Goal: Task Accomplishment & Management: Complete application form

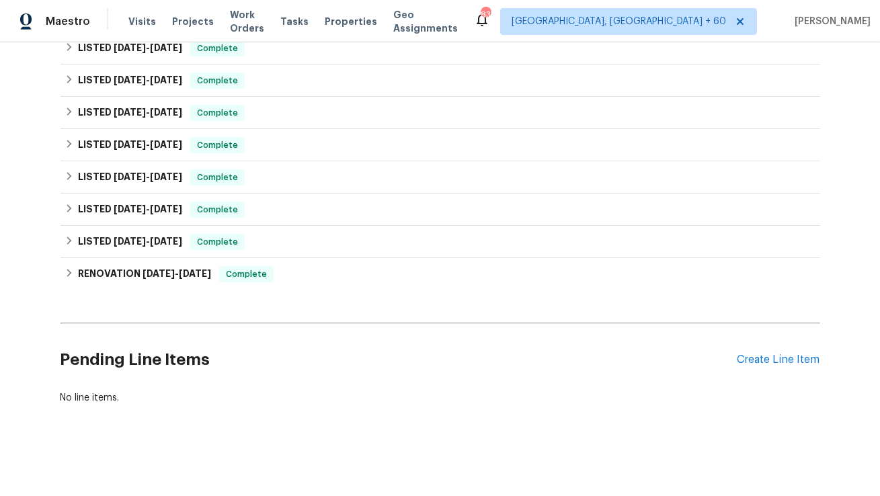
scroll to position [573, 0]
click at [785, 356] on div "Create Line Item" at bounding box center [779, 360] width 83 height 13
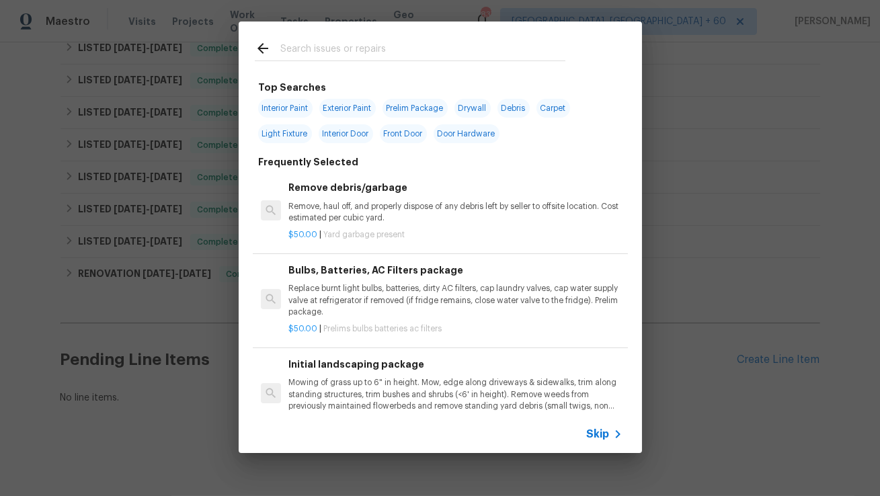
click at [338, 54] on input "text" at bounding box center [422, 50] width 285 height 20
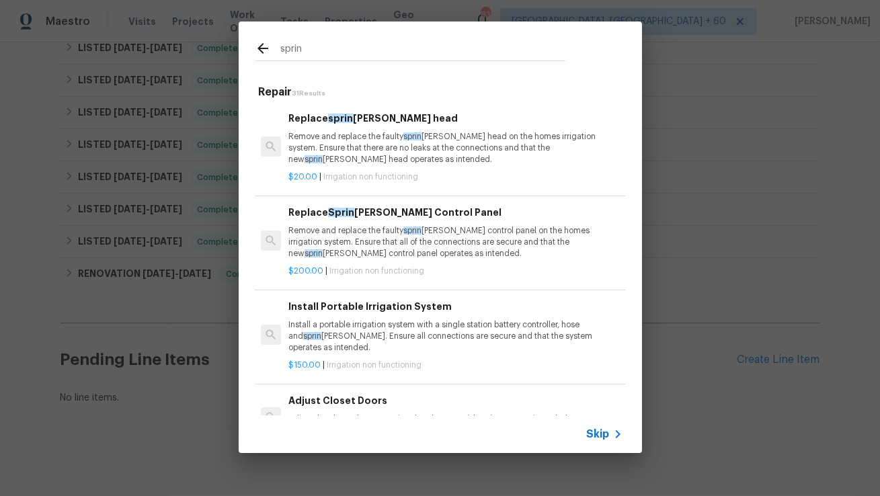
type input "sprin"
click at [358, 121] on h6 "Replace sprin kler head" at bounding box center [455, 118] width 334 height 15
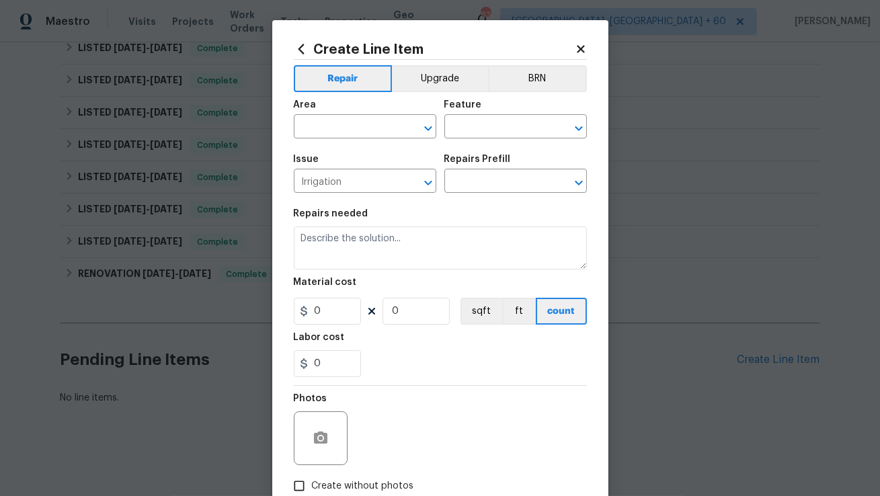
type input "Replace sprinkler head $20.00"
type textarea "Remove and replace the faulty sprinkler head on the homes irrigation system. En…"
type input "20"
type input "1"
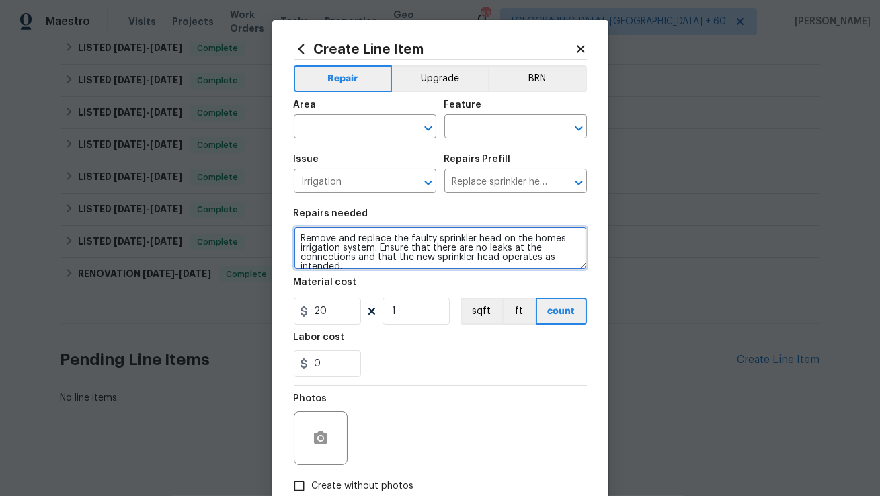
click at [328, 245] on textarea "Remove and replace the faulty sprinkler head on the homes irrigation system. En…" at bounding box center [440, 248] width 293 height 43
paste textarea "The sprinklers are broken. Please replace as needed to ensure proper operation"
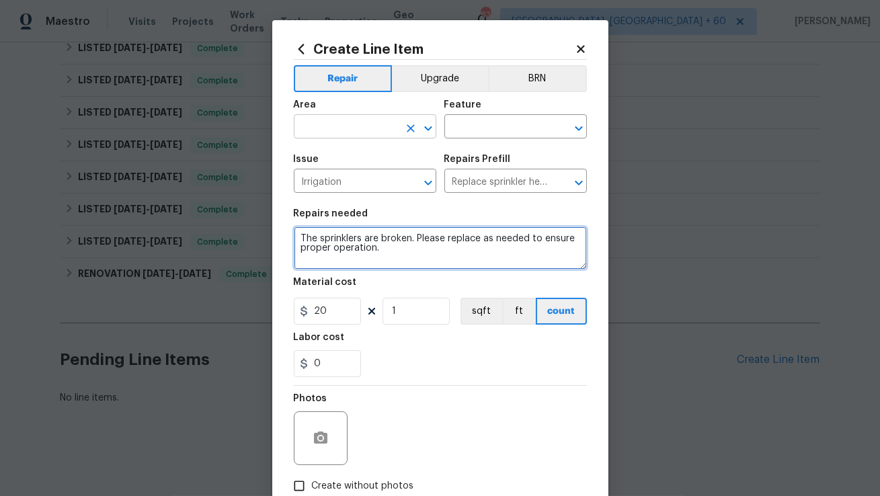
type textarea "The sprinklers are broken. Please replace as needed to ensure proper operation."
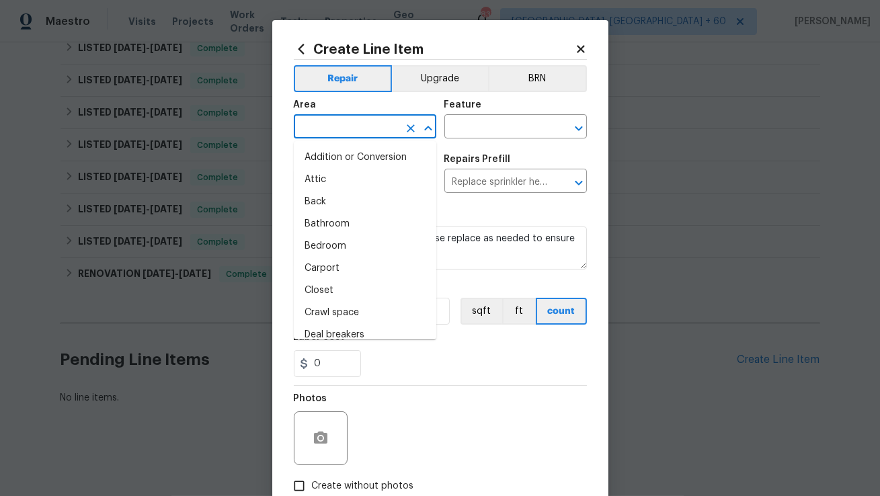
click at [366, 124] on input "text" at bounding box center [346, 128] width 105 height 21
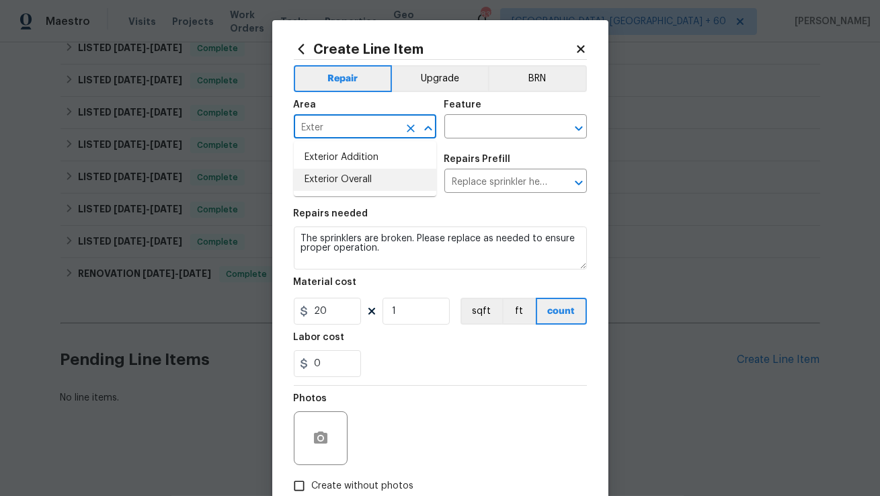
click at [351, 187] on li "Exterior Overall" at bounding box center [365, 180] width 143 height 22
type input "Exterior Overall"
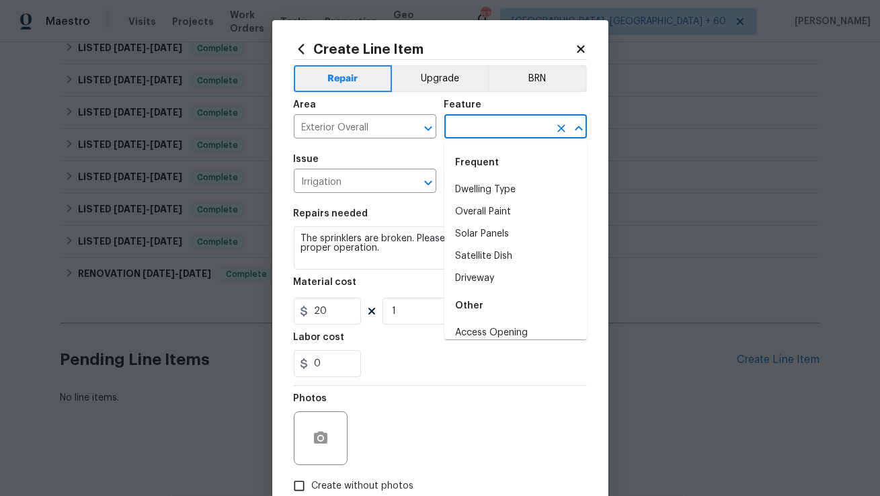
click at [504, 139] on body "Maestro Visits Projects Work Orders Tasks Properties Geo Assignments 837 Albuqu…" at bounding box center [440, 248] width 880 height 496
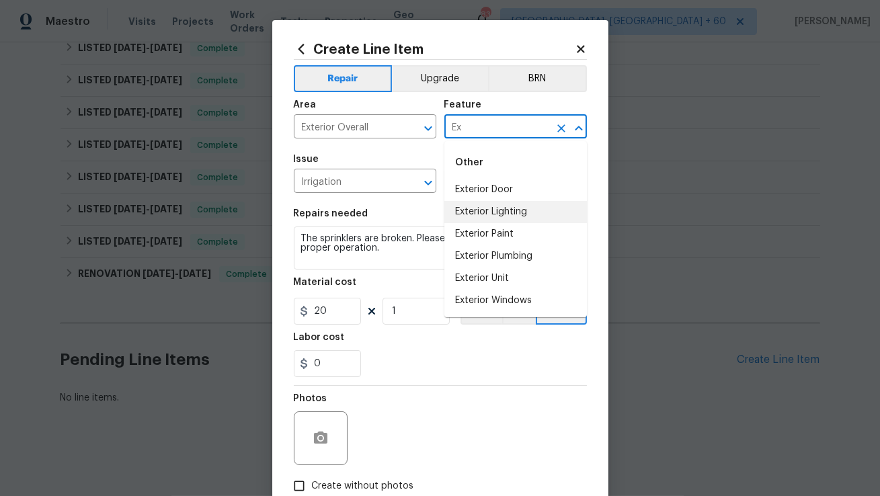
click at [518, 202] on li "Exterior Lighting" at bounding box center [515, 212] width 143 height 22
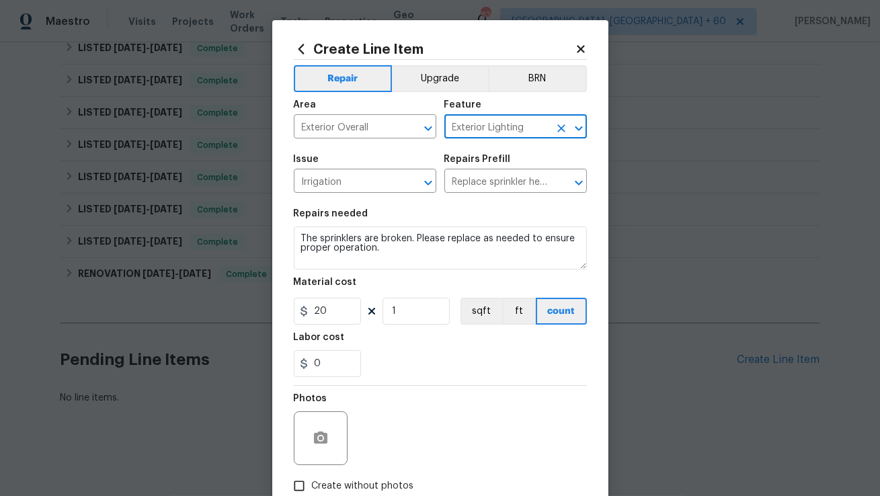
type input "Exterior Lighting"
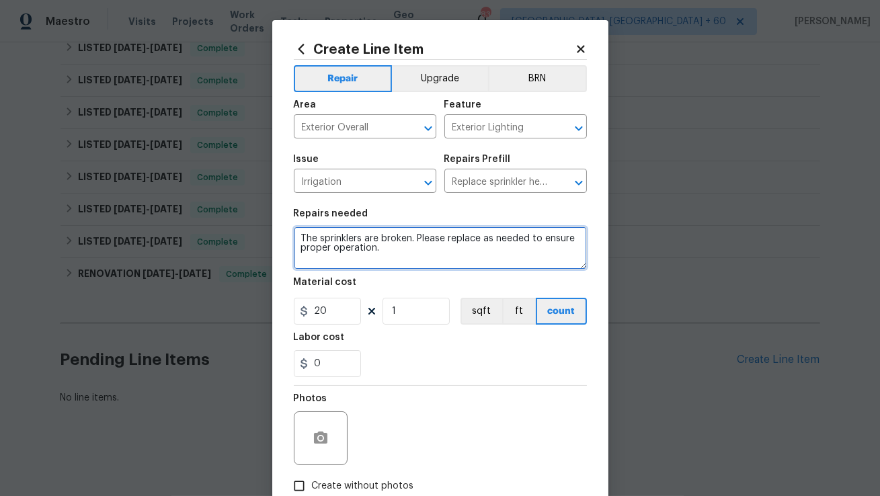
click at [404, 253] on textarea "The sprinklers are broken. Please replace as needed to ensure proper operation." at bounding box center [440, 248] width 293 height 43
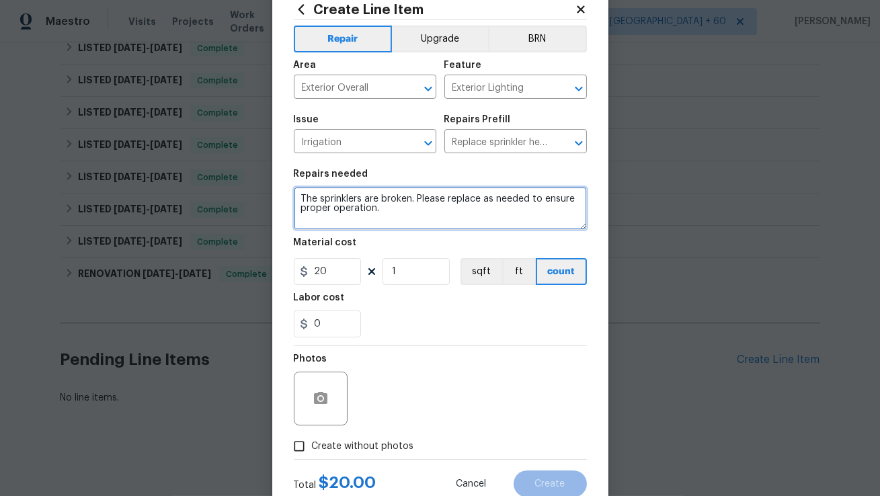
scroll to position [67, 0]
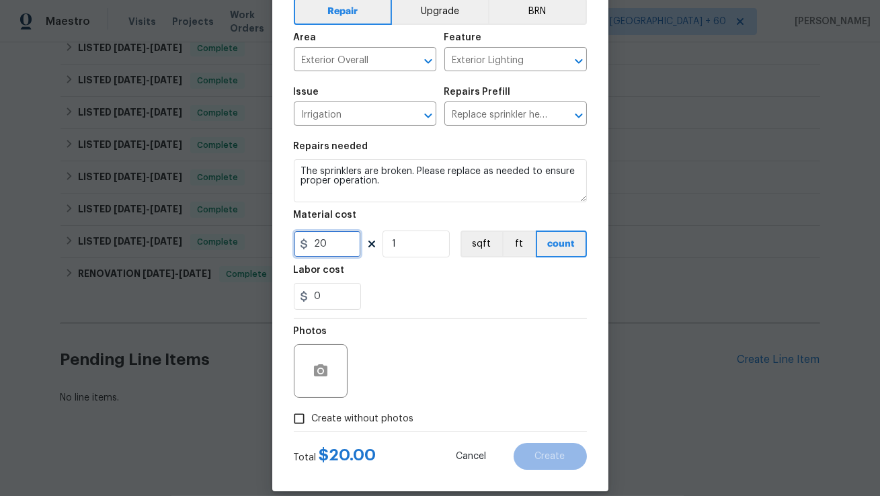
click at [342, 253] on input "20" at bounding box center [327, 244] width 67 height 27
type input "400"
click at [308, 418] on input "Create without photos" at bounding box center [299, 419] width 26 height 26
checkbox input "true"
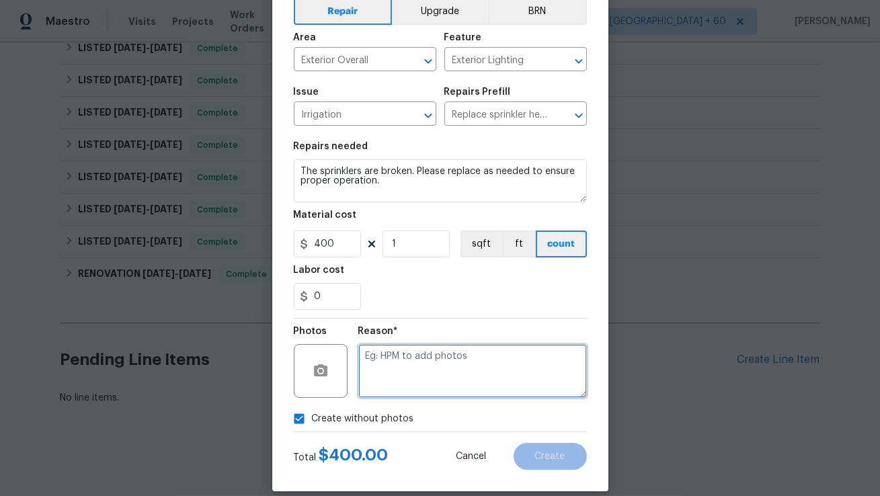
click at [406, 385] on textarea at bounding box center [472, 371] width 229 height 54
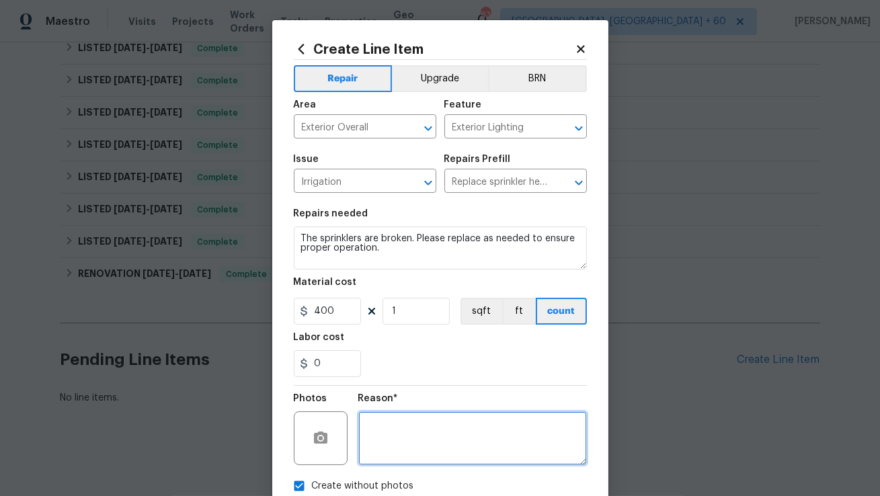
scroll to position [83, 0]
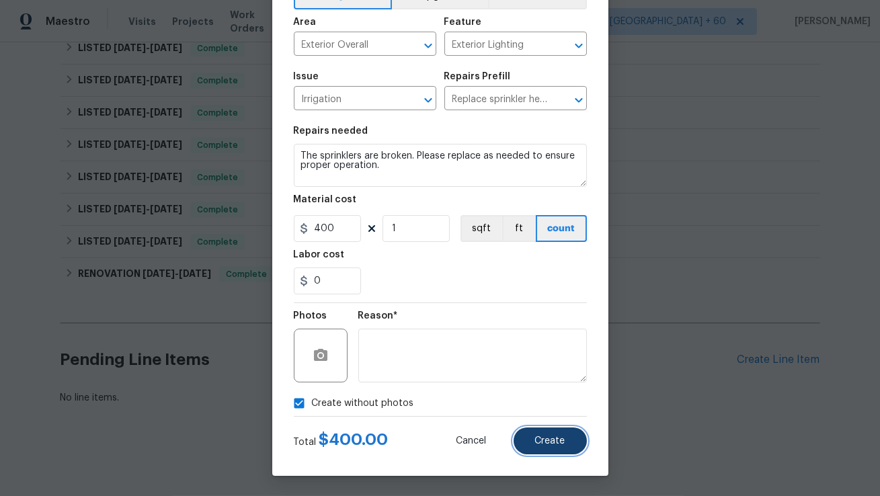
click at [572, 444] on button "Create" at bounding box center [550, 441] width 73 height 27
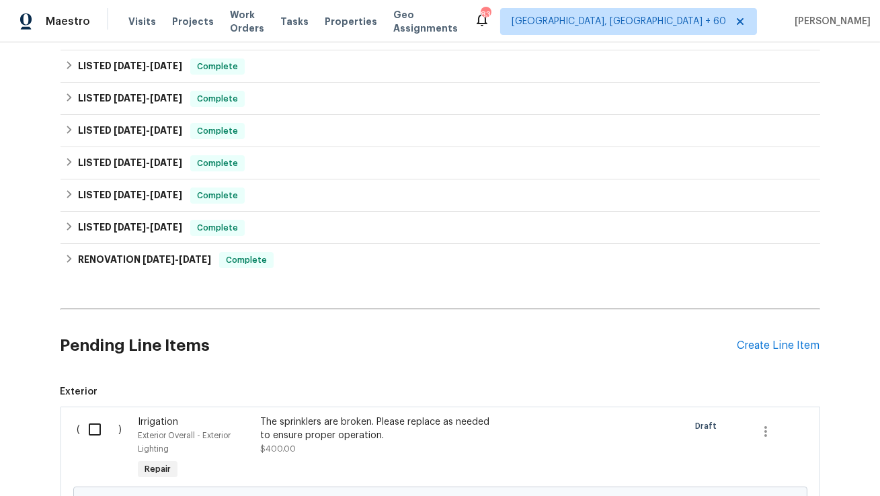
scroll to position [740, 0]
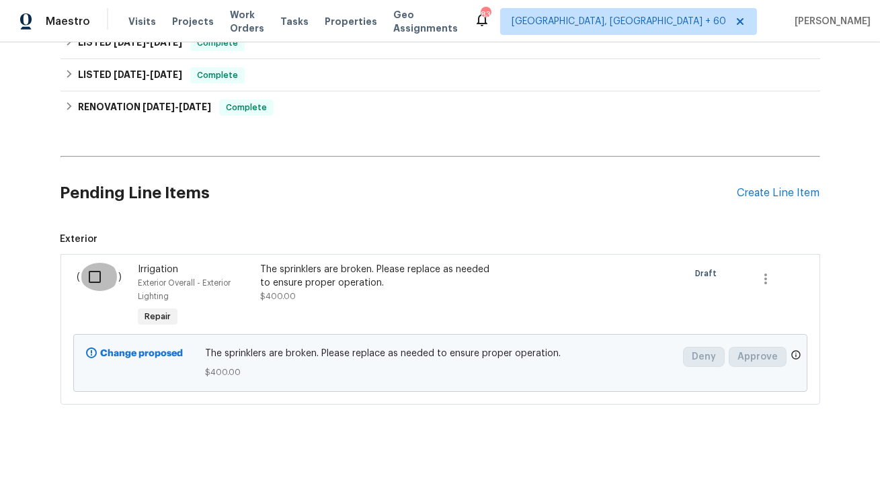
click at [93, 276] on input "checkbox" at bounding box center [100, 277] width 38 height 28
checkbox input "true"
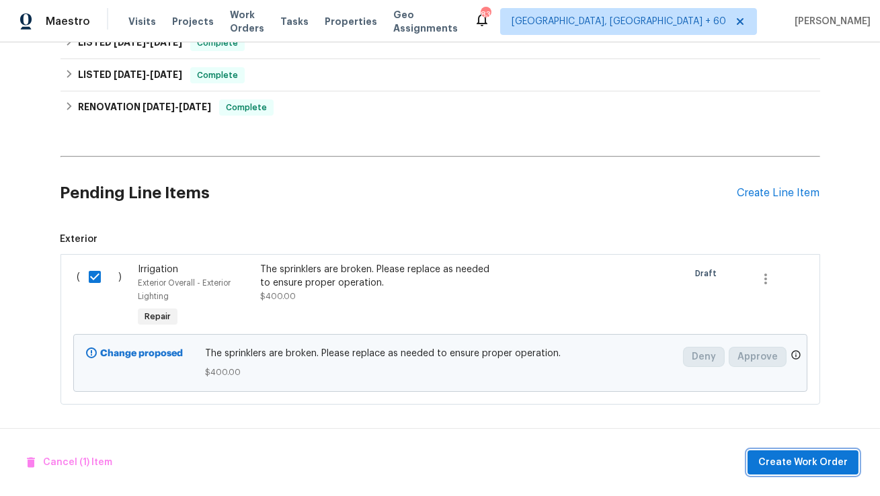
click at [804, 464] on span "Create Work Order" at bounding box center [802, 463] width 89 height 17
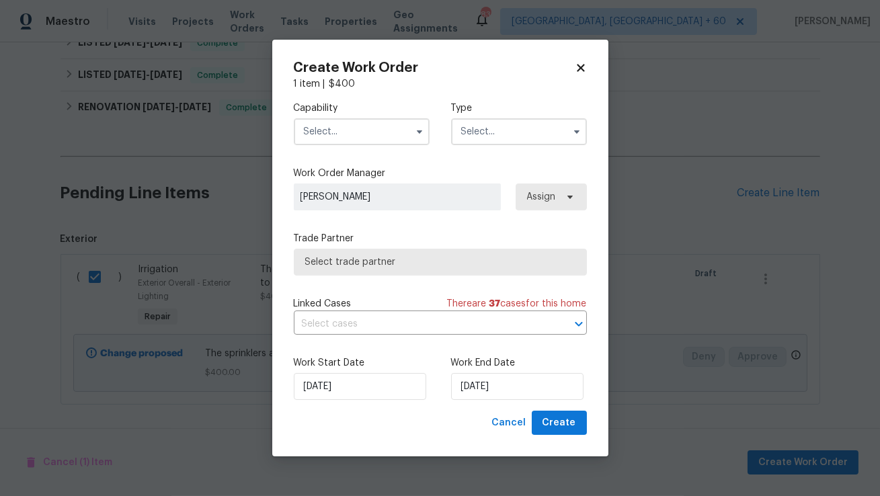
click at [378, 127] on input "text" at bounding box center [362, 131] width 136 height 27
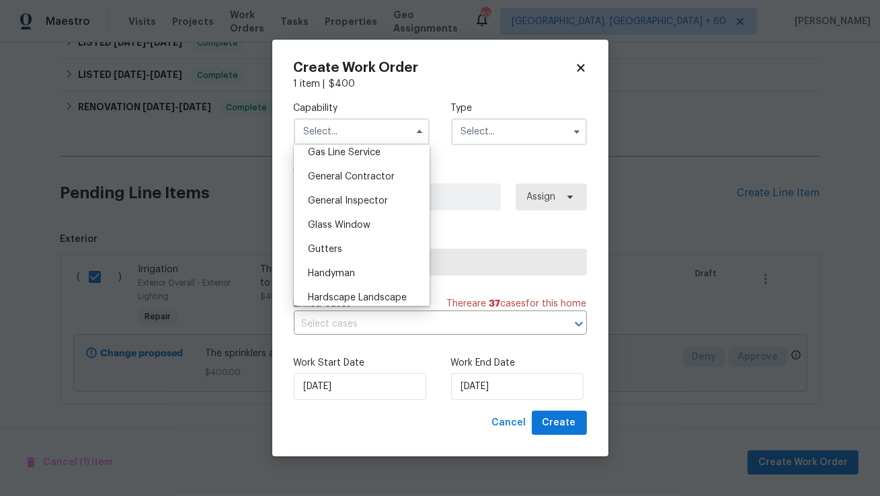
scroll to position [631, 0]
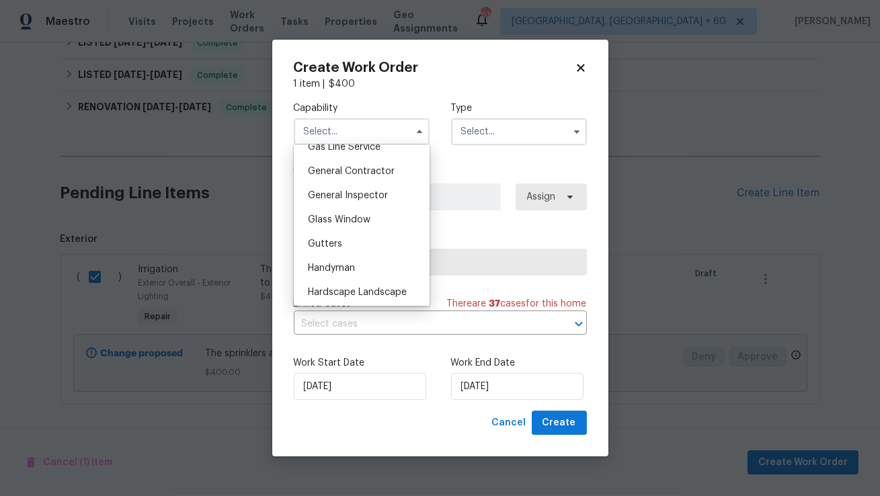
click at [345, 273] on div "Handyman" at bounding box center [361, 268] width 129 height 24
type input "Handyman"
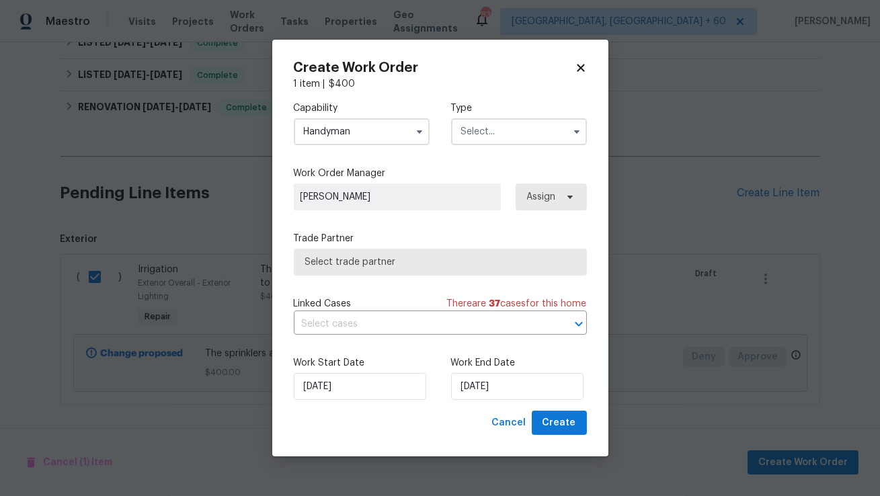
click at [516, 118] on input "text" at bounding box center [519, 131] width 136 height 27
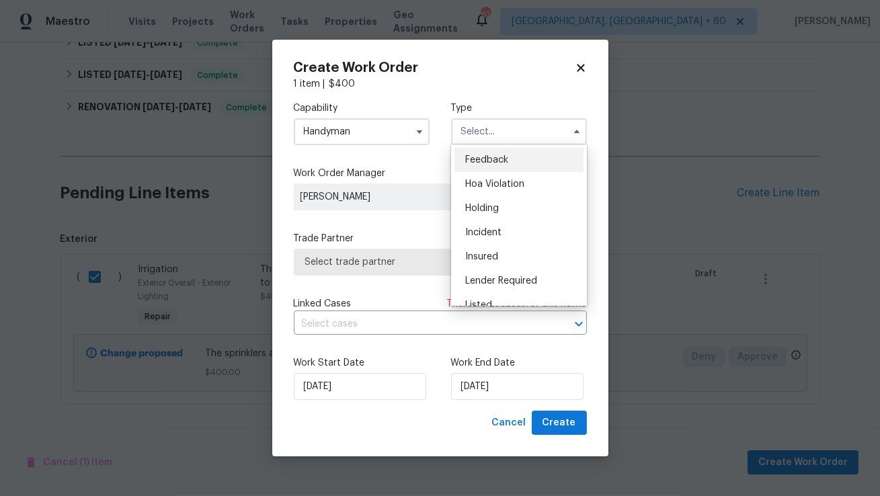
click at [490, 159] on span "Feedback" at bounding box center [486, 159] width 43 height 9
type input "Feedback"
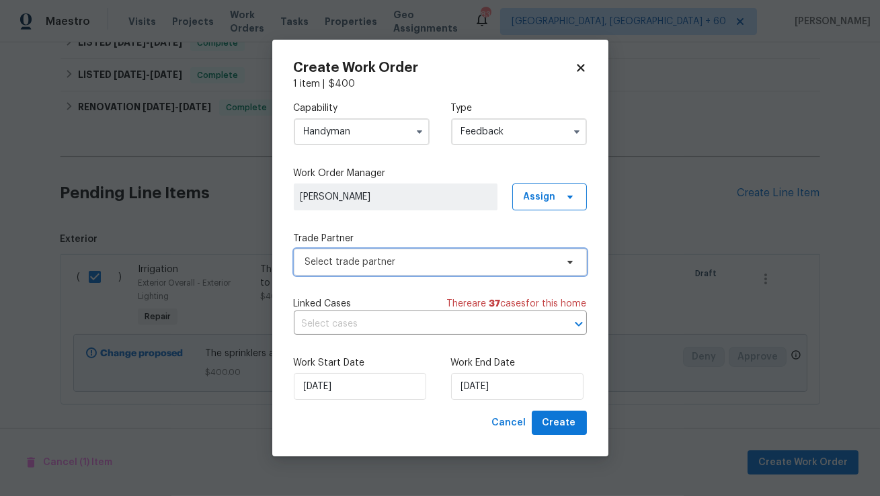
click at [359, 270] on span "Select trade partner" at bounding box center [440, 262] width 293 height 27
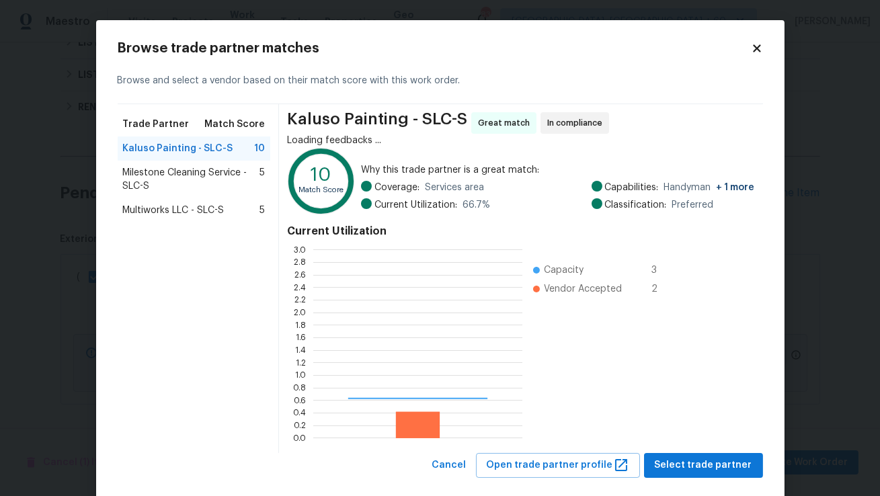
scroll to position [188, 208]
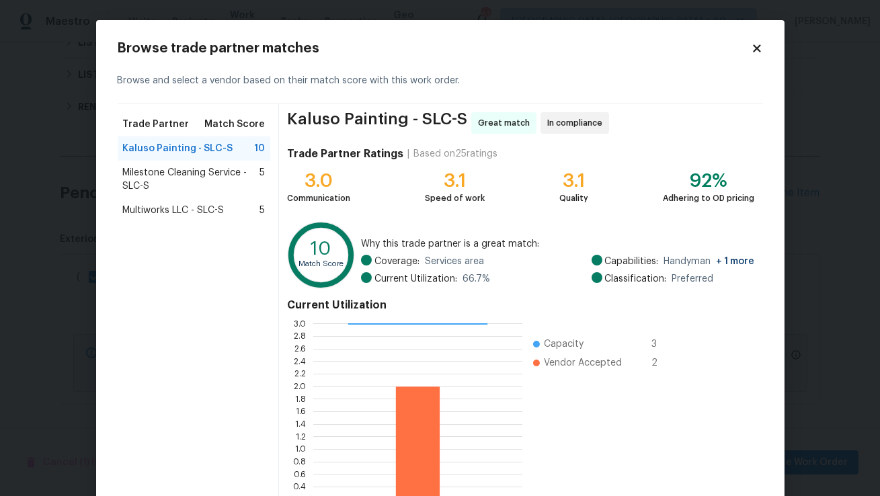
click at [759, 46] on icon at bounding box center [756, 47] width 7 height 7
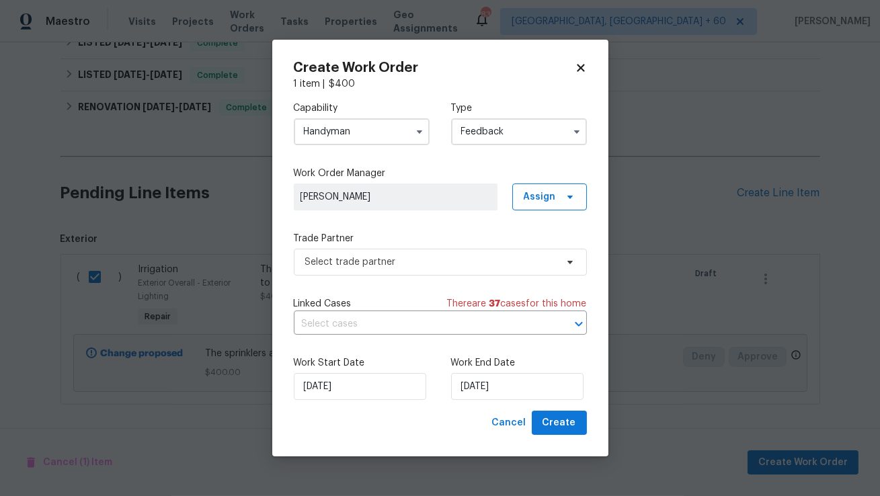
click at [395, 139] on input "Handyman" at bounding box center [362, 131] width 136 height 27
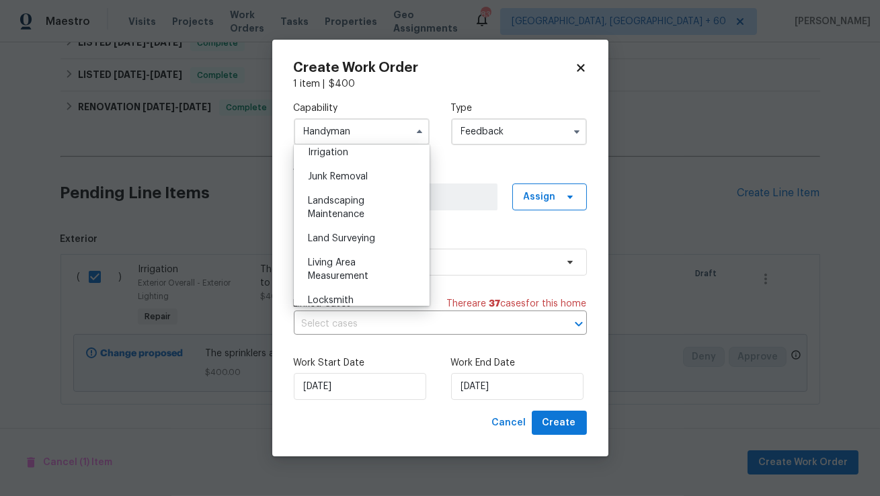
scroll to position [839, 0]
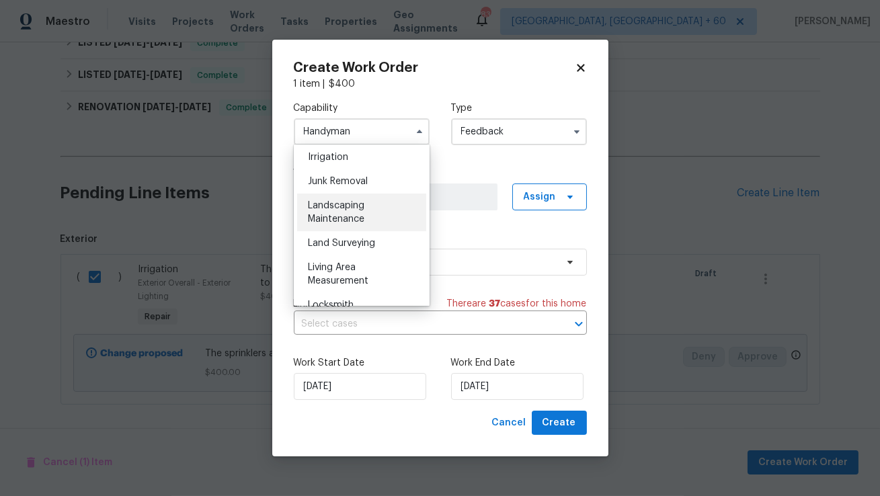
click at [389, 207] on div "Landscaping Maintenance" at bounding box center [361, 213] width 129 height 38
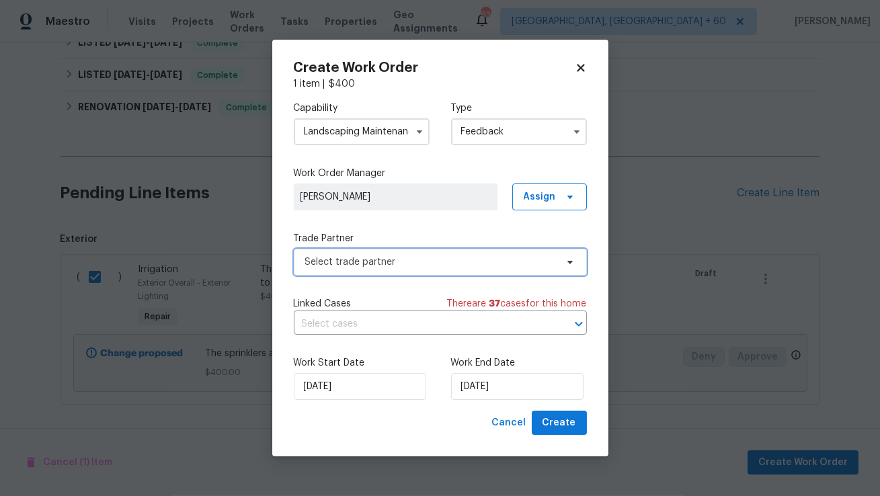
click at [374, 256] on span "Select trade partner" at bounding box center [430, 262] width 251 height 13
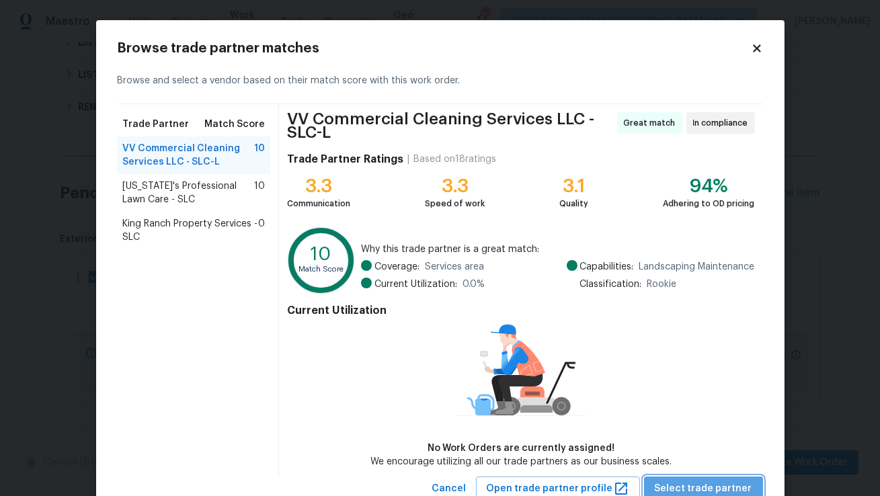
click at [716, 482] on span "Select trade partner" at bounding box center [703, 489] width 97 height 17
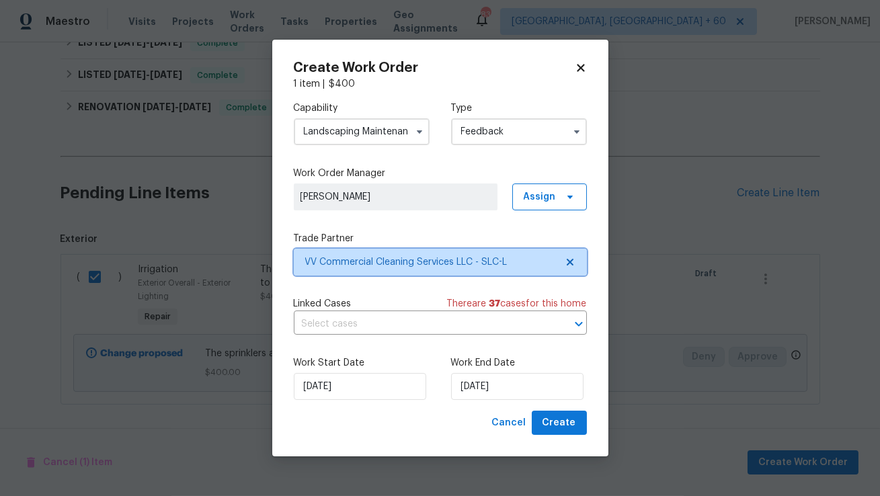
click at [485, 266] on span "VV Commercial Cleaning Services LLC - SLC-L" at bounding box center [430, 262] width 251 height 13
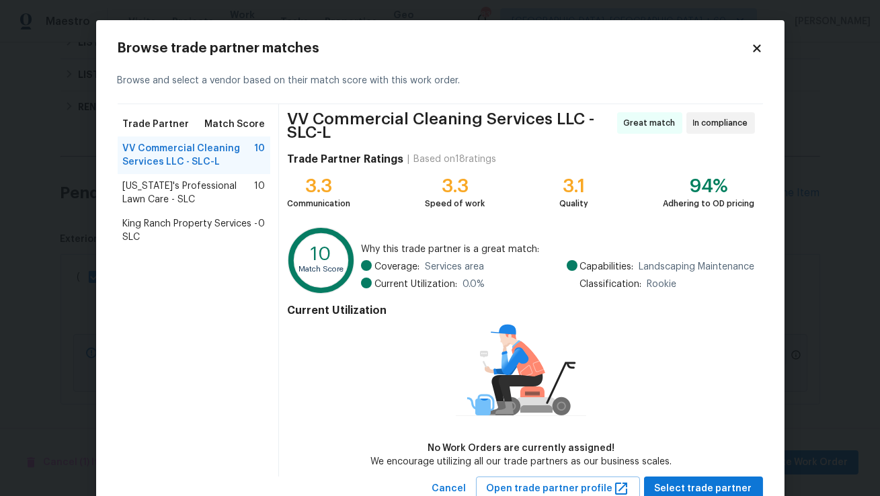
click at [758, 45] on icon at bounding box center [756, 47] width 7 height 7
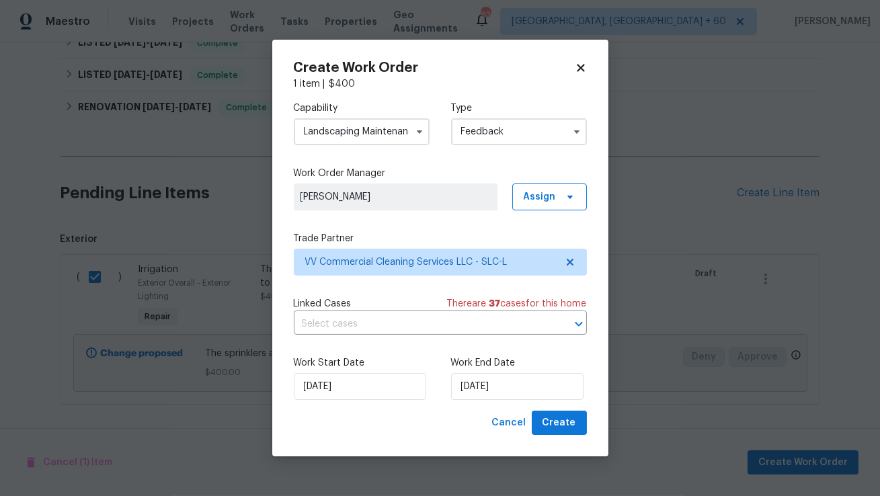
click at [407, 132] on input "Landscaping Maintenance" at bounding box center [362, 131] width 136 height 27
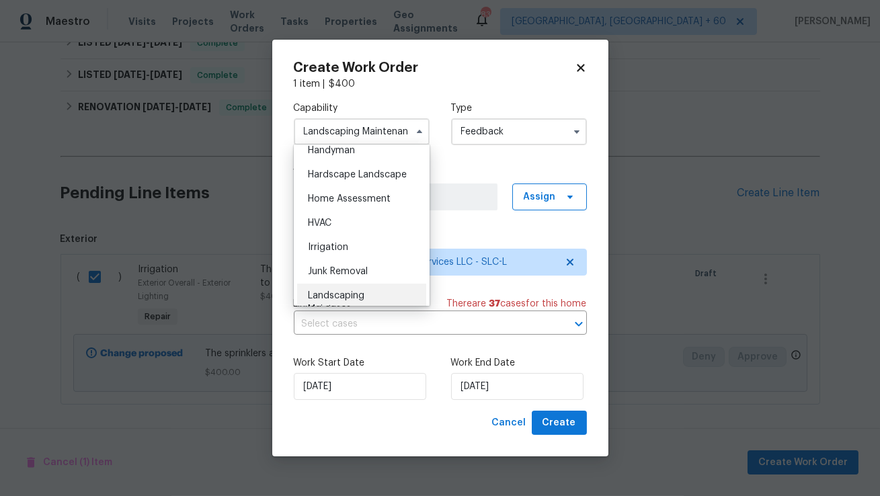
scroll to position [752, 0]
click at [357, 152] on div "Handyman" at bounding box center [361, 147] width 129 height 24
type input "Handyman"
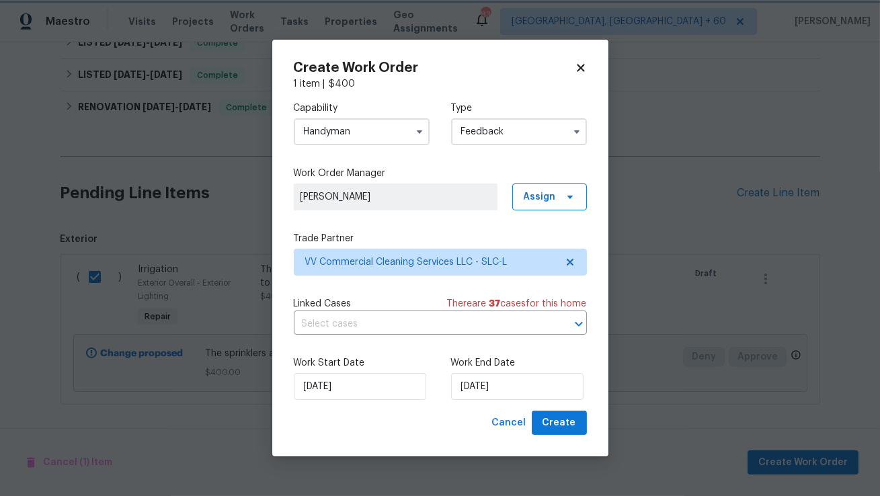
scroll to position [715, 0]
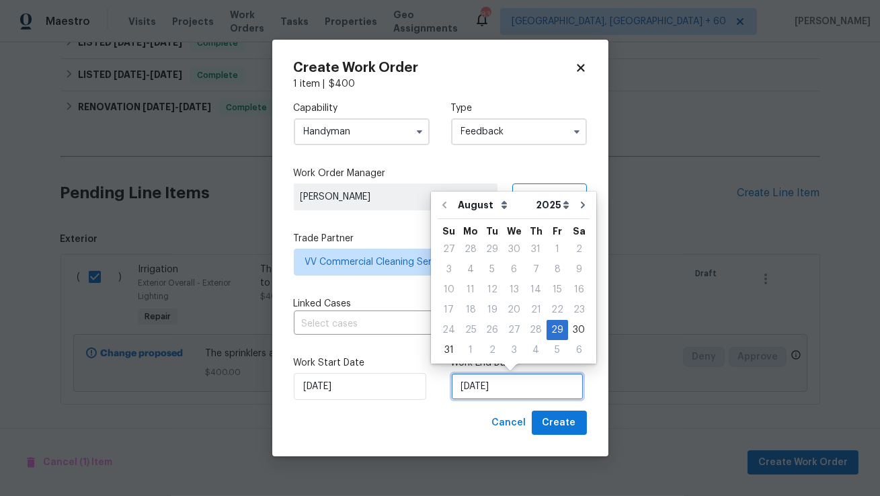
click at [473, 391] on input "29/08/2025" at bounding box center [517, 386] width 132 height 27
click at [490, 348] on div "2" at bounding box center [492, 350] width 22 height 19
type input "02/09/2025"
select select "8"
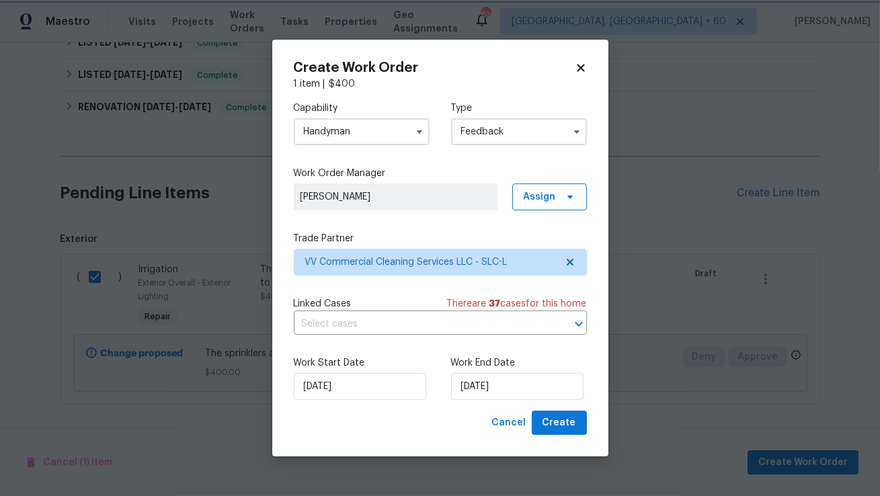
click at [463, 416] on div "Cancel Create" at bounding box center [440, 423] width 293 height 25
click at [549, 424] on span "Create" at bounding box center [560, 423] width 34 height 17
checkbox input "false"
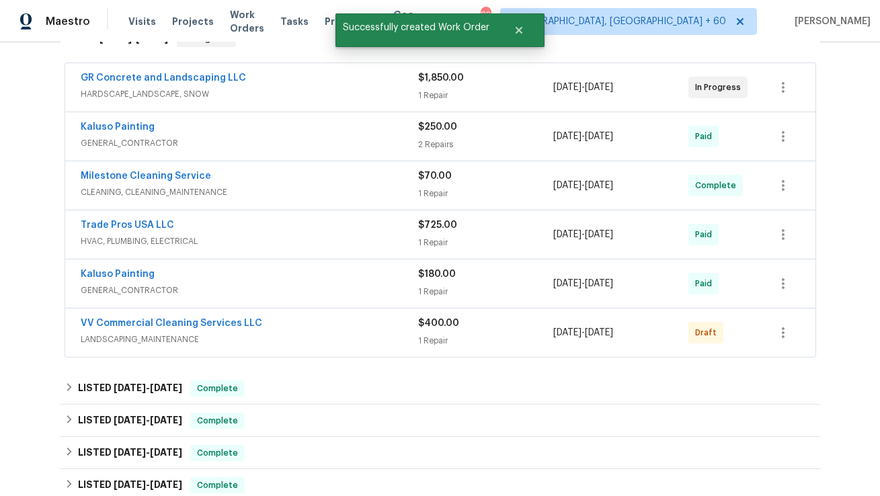
scroll to position [239, 0]
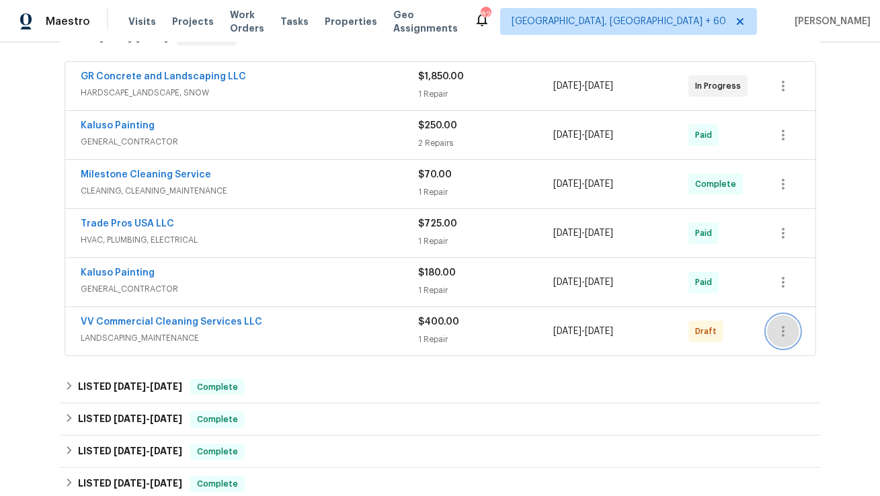
click at [792, 345] on button "button" at bounding box center [783, 331] width 32 height 32
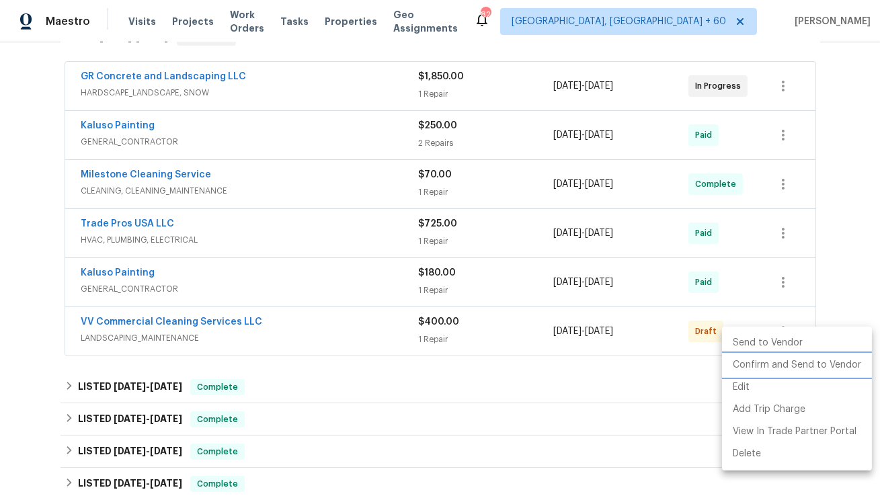
click at [785, 364] on li "Confirm and Send to Vendor" at bounding box center [797, 365] width 150 height 22
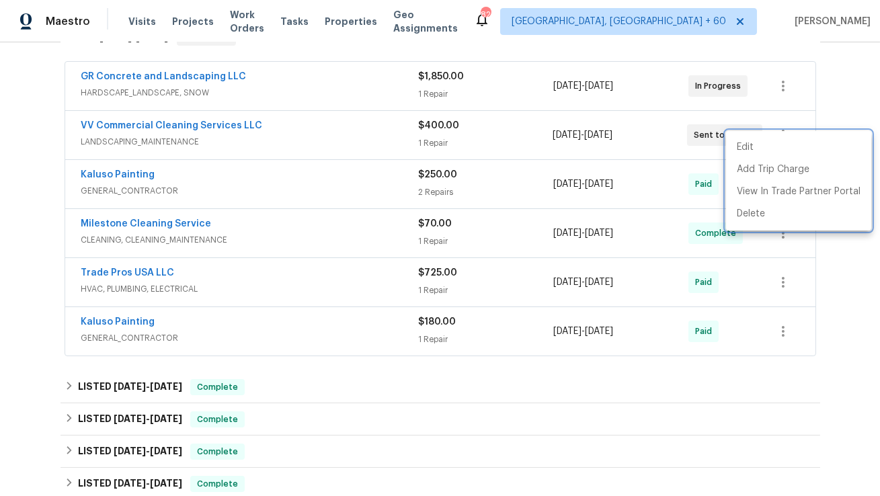
click at [235, 139] on div at bounding box center [440, 248] width 880 height 496
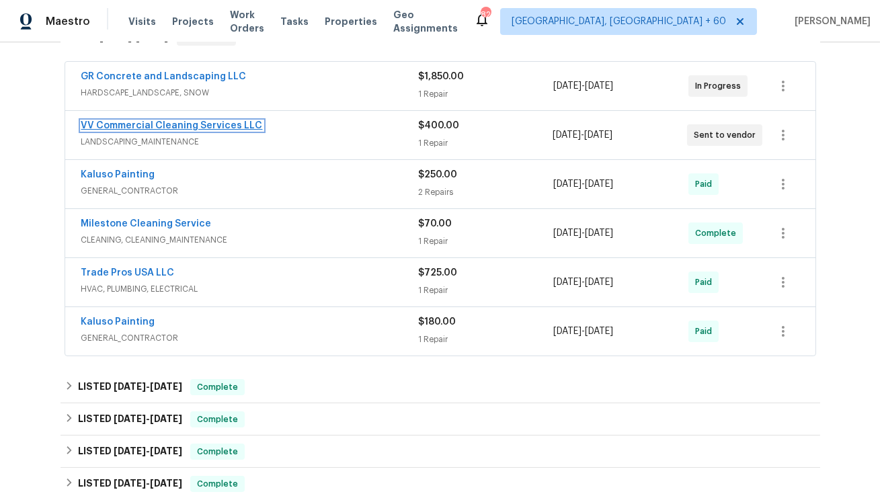
click at [231, 130] on link "VV Commercial Cleaning Services LLC" at bounding box center [172, 125] width 182 height 9
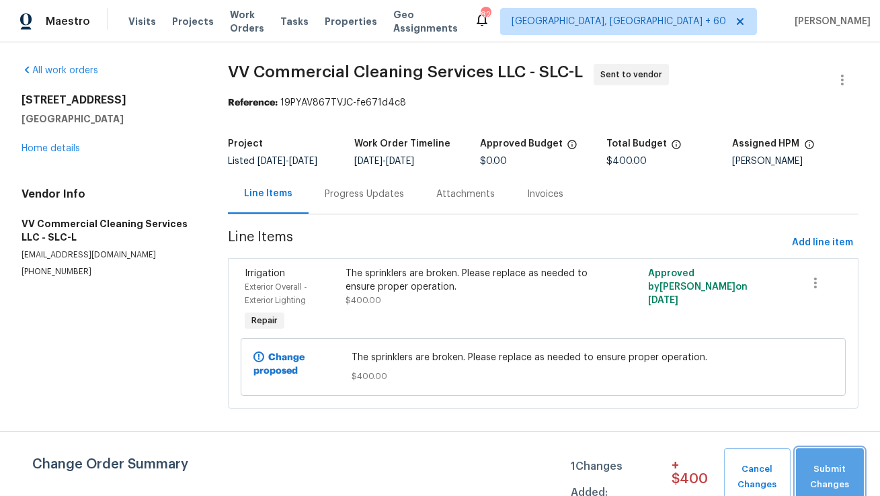
click at [830, 459] on button "Submit Changes" at bounding box center [830, 477] width 68 height 58
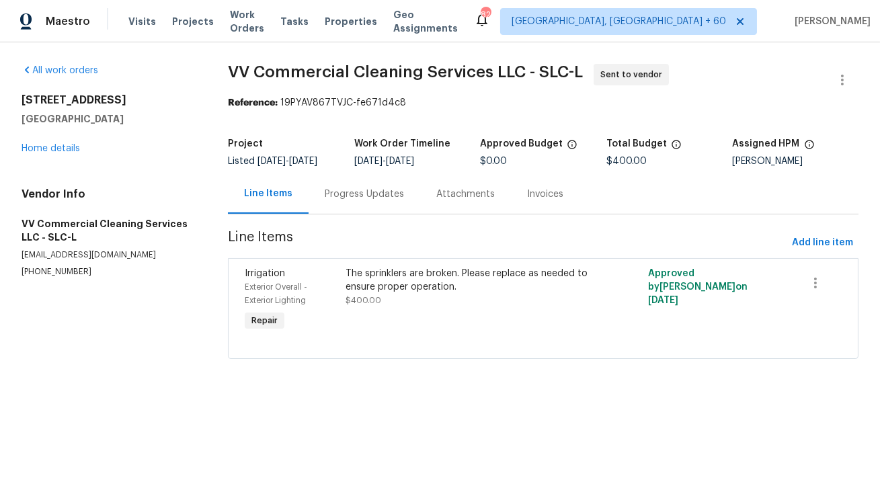
click at [355, 192] on div "Progress Updates" at bounding box center [364, 194] width 79 height 13
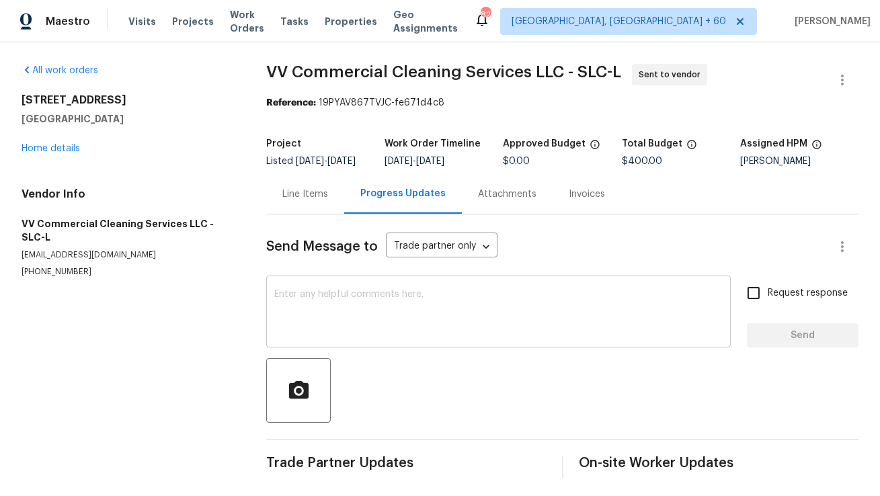
scroll to position [13, 0]
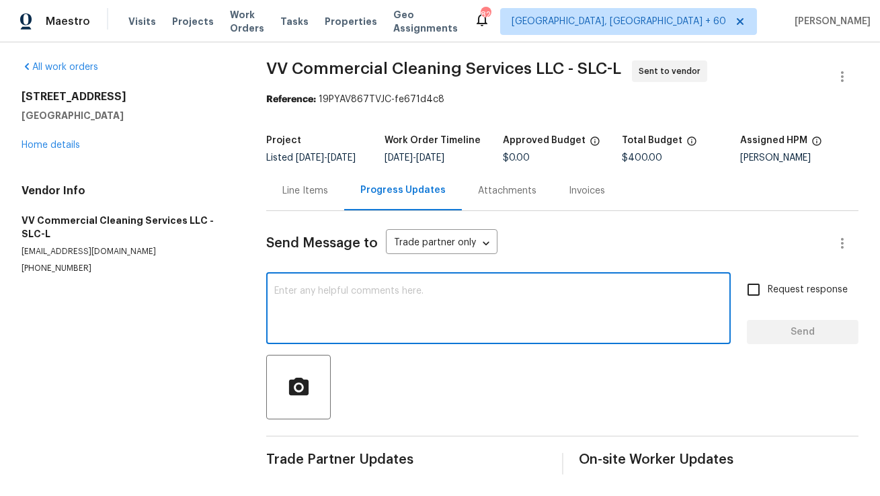
click at [401, 299] on textarea at bounding box center [498, 309] width 448 height 47
paste textarea "Hi, this is Anthony with Opendoor. I’m confirming you received the WO for the p…"
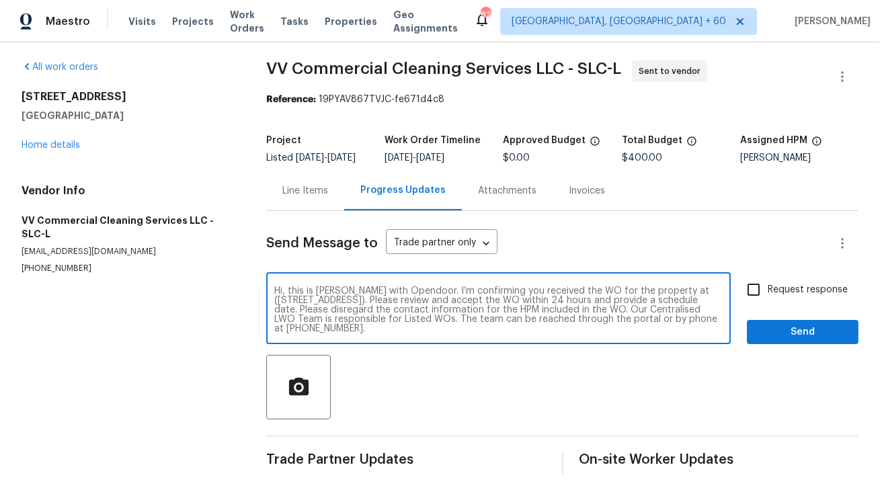
drag, startPoint x: 676, startPoint y: 292, endPoint x: 438, endPoint y: 301, distance: 238.2
click at [438, 301] on textarea "Hi, this is Anthony with Opendoor. I’m confirming you received the WO for the p…" at bounding box center [498, 309] width 448 height 47
paste textarea "53 W Lake View Terrace Rd, Saratoga Springs, UT 84045"
type textarea "Hi, this is Anthony with Opendoor. I’m confirming you received the WO for the p…"
click at [453, 338] on div "Hi, this is Anthony with Opendoor. I’m confirming you received the WO for the p…" at bounding box center [498, 310] width 465 height 69
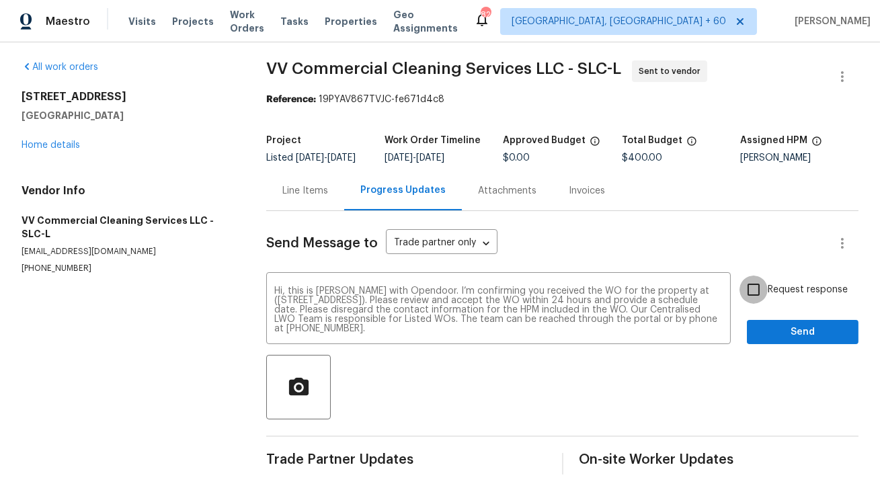
click at [755, 289] on input "Request response" at bounding box center [754, 290] width 28 height 28
checkbox input "true"
click at [775, 331] on span "Send" at bounding box center [803, 332] width 90 height 17
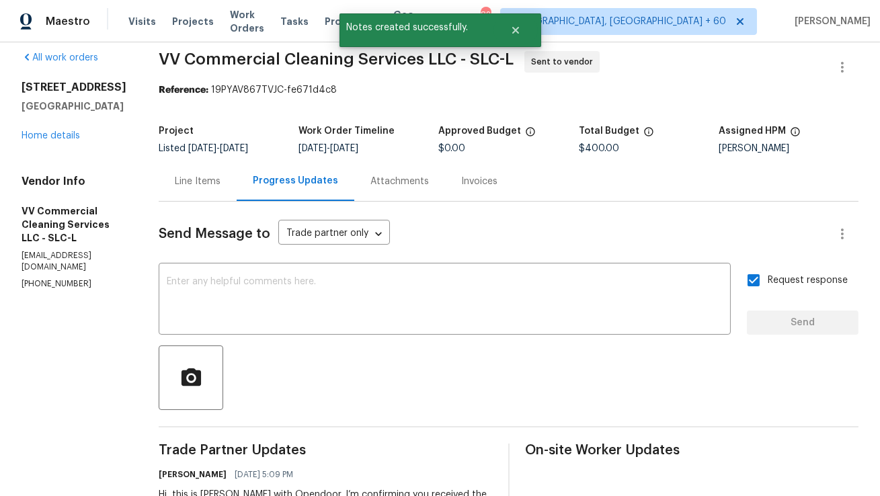
scroll to position [0, 0]
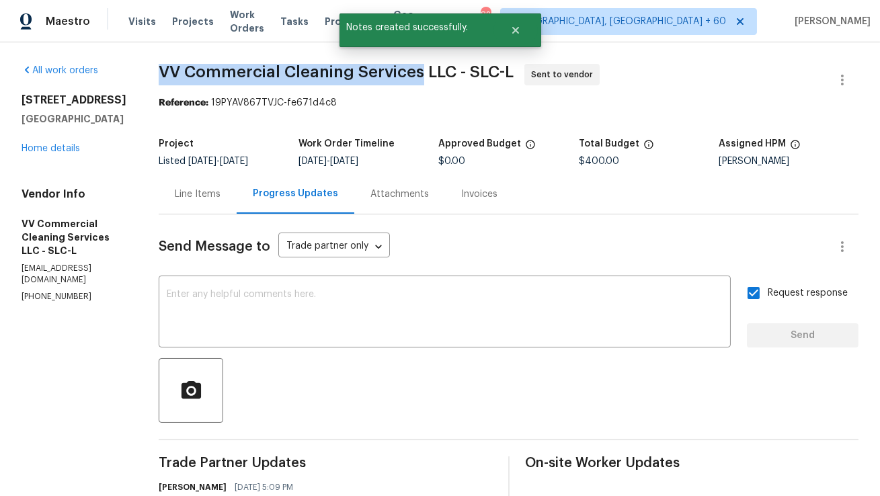
copy span "VV Commercial Cleaning Services"
drag, startPoint x: 187, startPoint y: 56, endPoint x: 448, endPoint y: 71, distance: 262.0
click at [448, 71] on span "VV Commercial Cleaning Services LLC - SLC-L" at bounding box center [336, 72] width 355 height 16
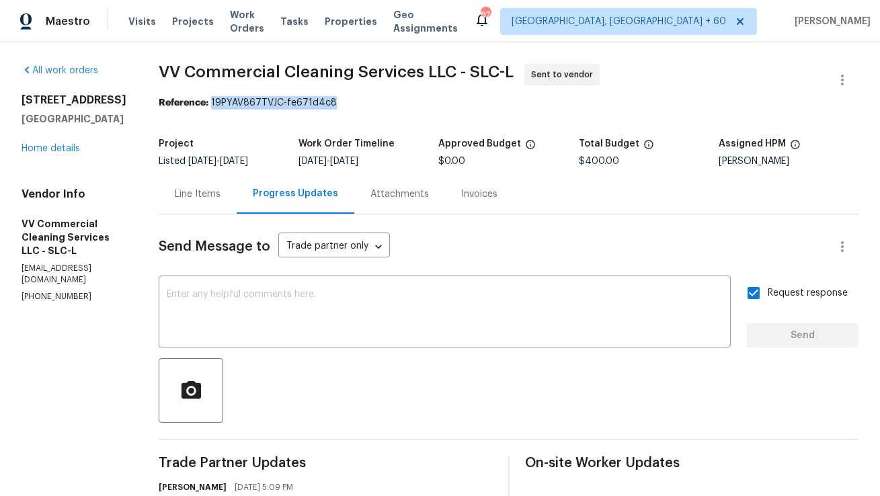
drag, startPoint x: 239, startPoint y: 101, endPoint x: 405, endPoint y: 101, distance: 166.1
click at [405, 101] on div "Reference: 19PYAV867TVJC-fe671d4c8" at bounding box center [509, 102] width 700 height 13
copy div "19PYAV867TVJC-fe671d4c8"
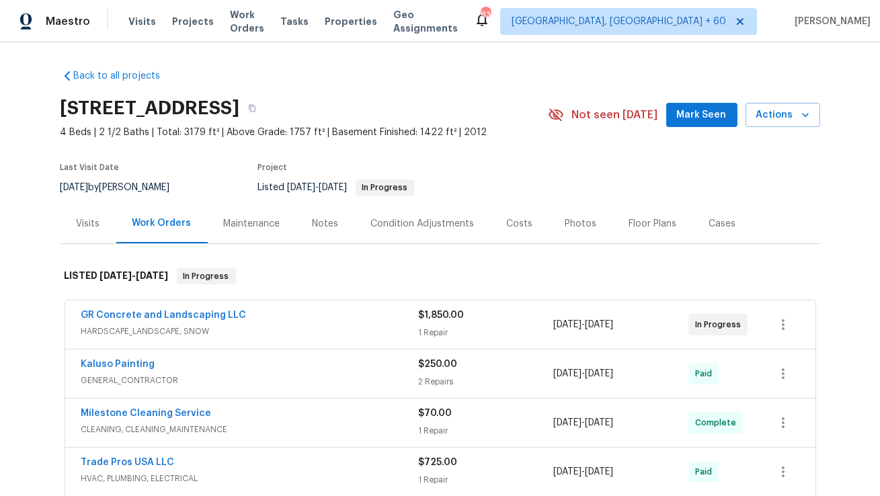
click at [234, 231] on div "Maintenance" at bounding box center [252, 223] width 56 height 13
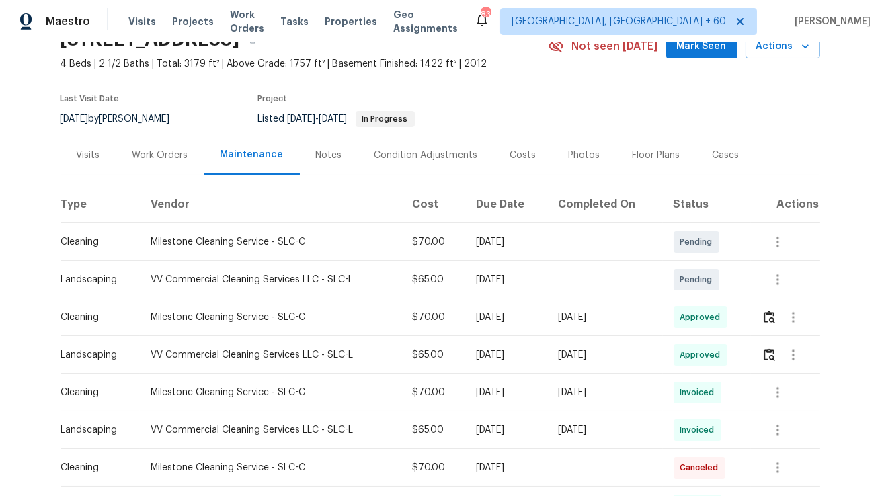
scroll to position [74, 0]
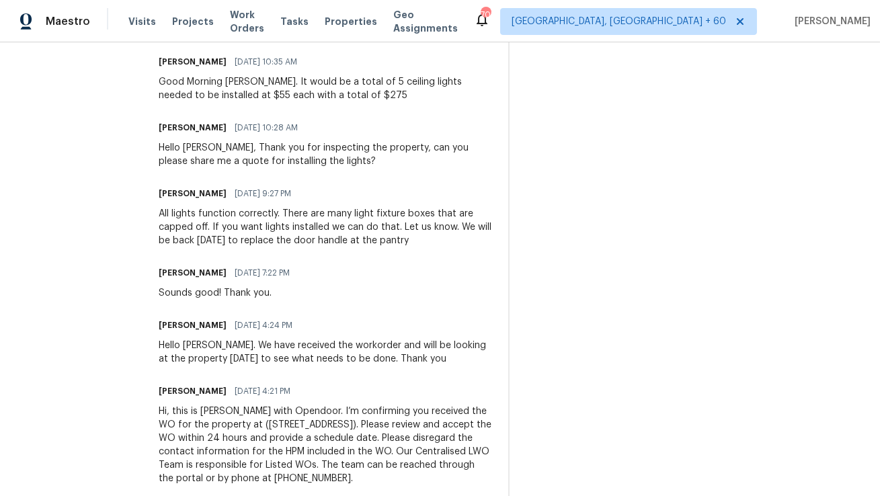
scroll to position [782, 0]
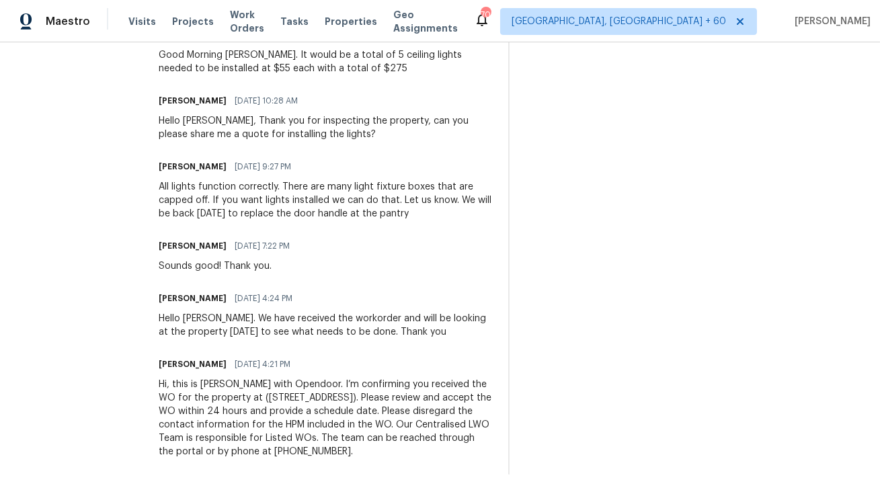
copy div "Hi, this is [PERSON_NAME] with Opendoor. I’m confirming you received the WO for…"
drag, startPoint x: 441, startPoint y: 454, endPoint x: 168, endPoint y: 388, distance: 280.8
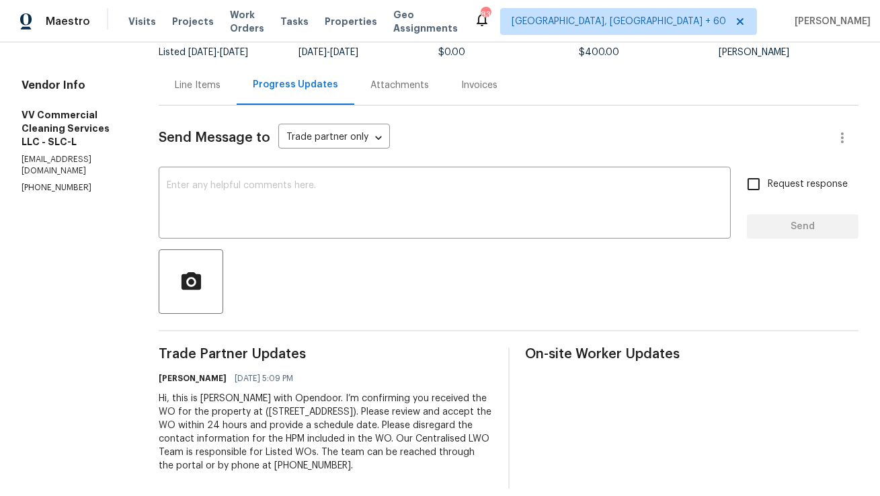
scroll to position [116, 0]
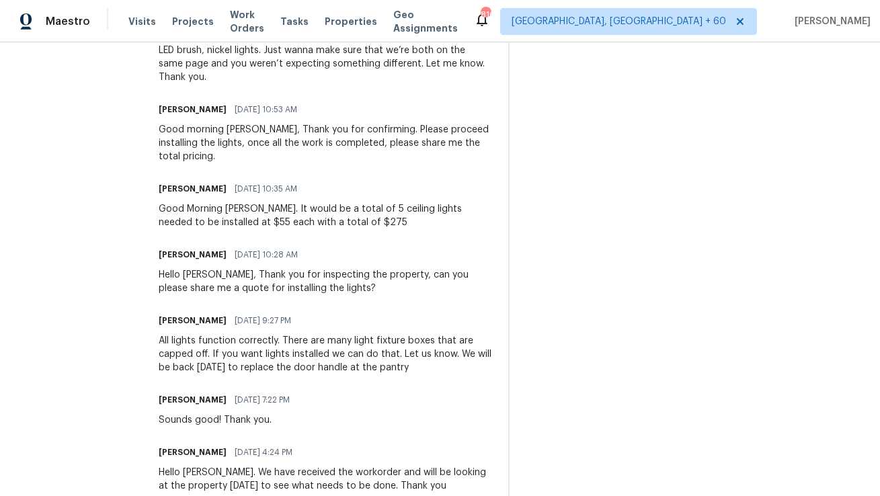
scroll to position [631, 0]
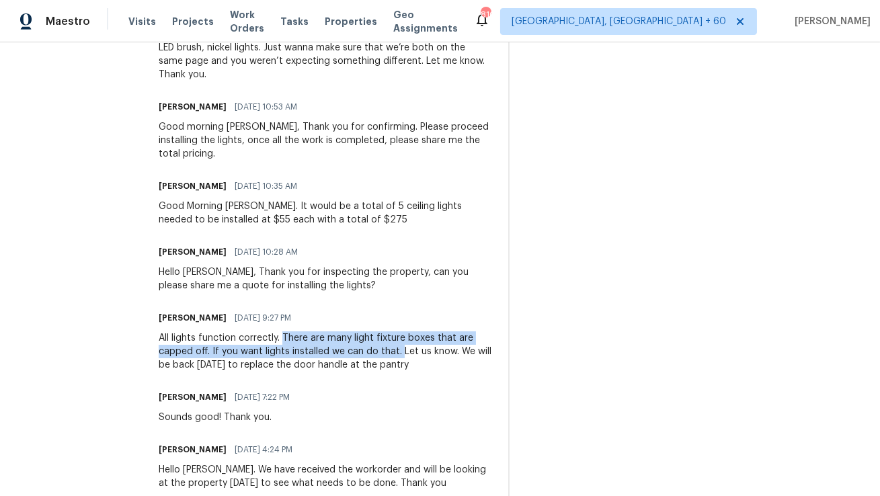
copy div "There are many light fixture boxes that are capped off. If you want lights inst…"
drag, startPoint x: 295, startPoint y: 336, endPoint x: 409, endPoint y: 352, distance: 114.8
click at [409, 352] on div "All lights function correctly. There are many light fixture boxes that are capp…" at bounding box center [326, 351] width 334 height 40
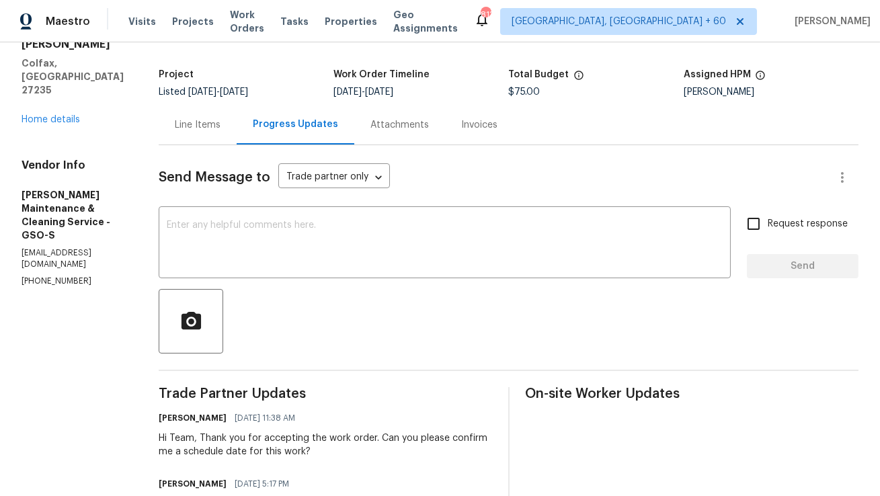
scroll to position [77, 0]
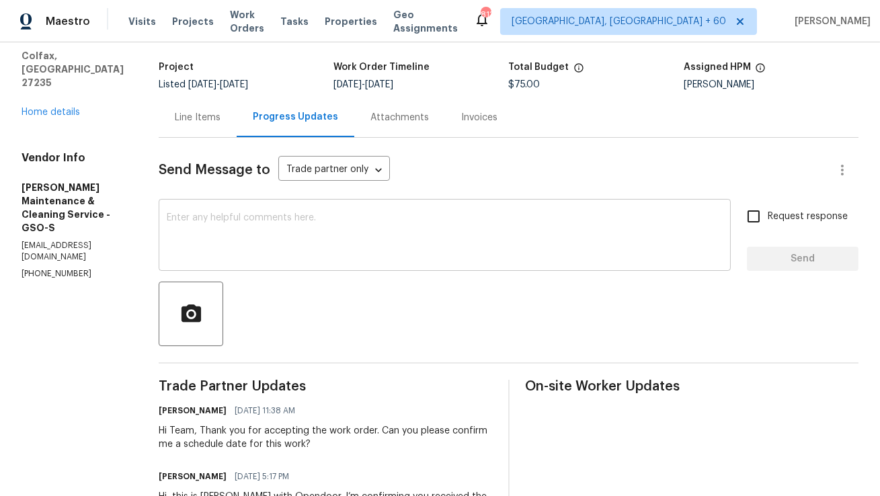
click at [393, 212] on div "x ​" at bounding box center [445, 236] width 572 height 69
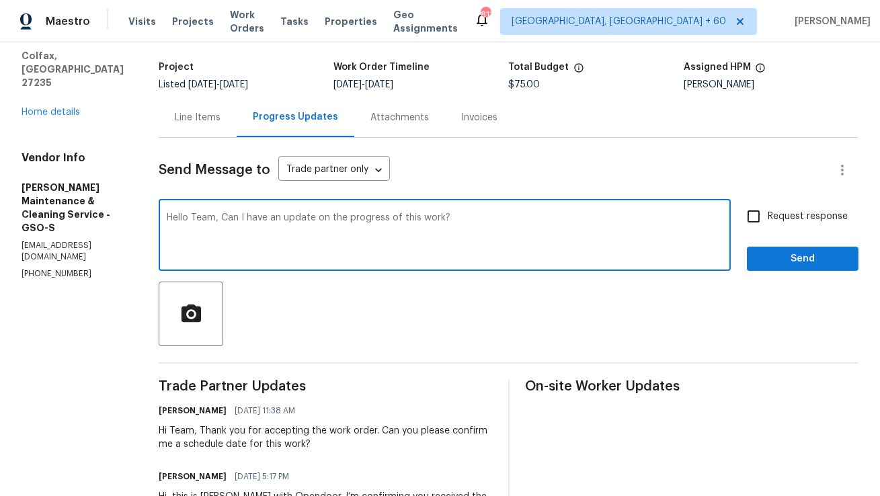
type textarea "Hello Team, Can I have an update on the progress of this work?"
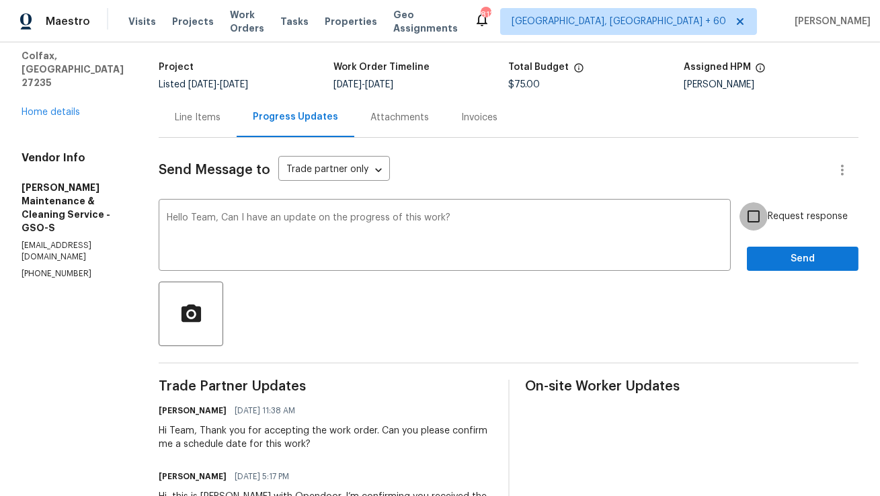
click at [758, 220] on input "Request response" at bounding box center [754, 216] width 28 height 28
checkbox input "true"
click at [785, 261] on span "Send" at bounding box center [803, 259] width 90 height 17
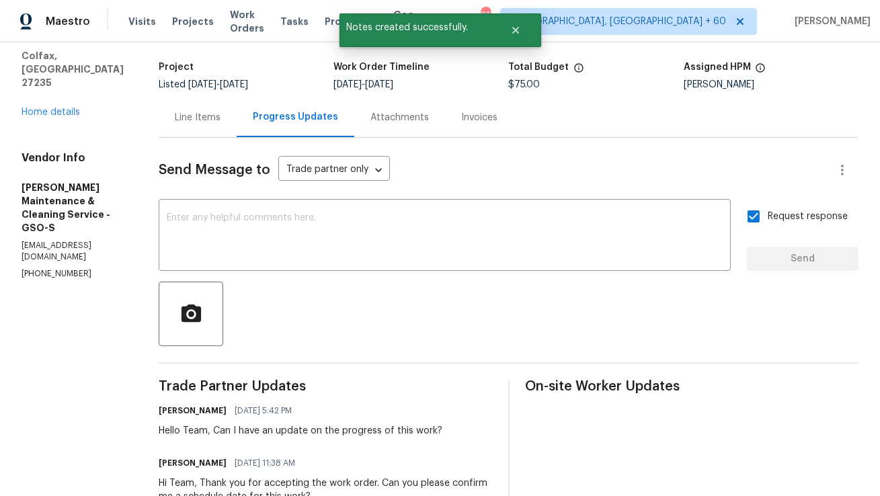
scroll to position [80, 0]
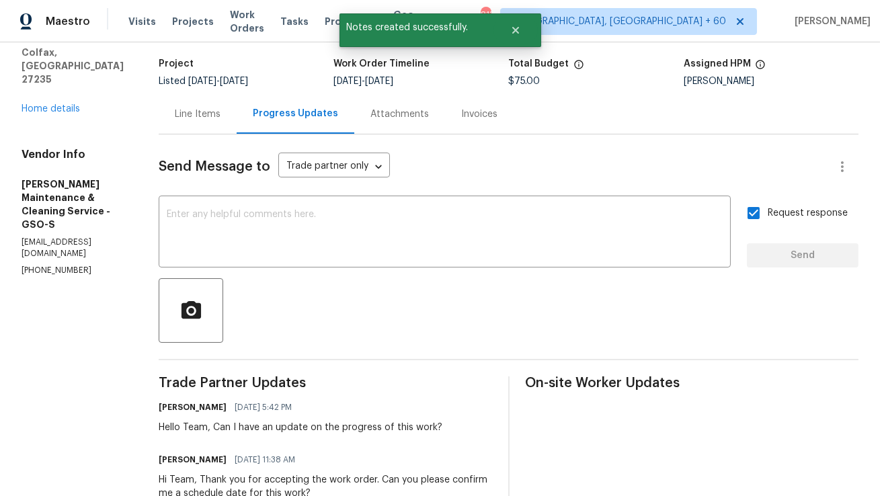
click at [110, 237] on p "simpsonbaker0424@gmail.com" at bounding box center [74, 248] width 105 height 23
copy p "simpsonbaker0424@gmail.com"
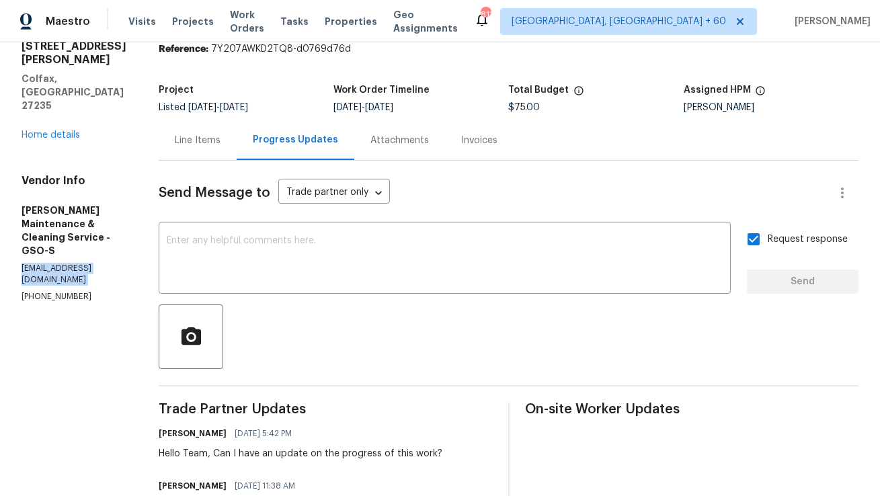
scroll to position [0, 0]
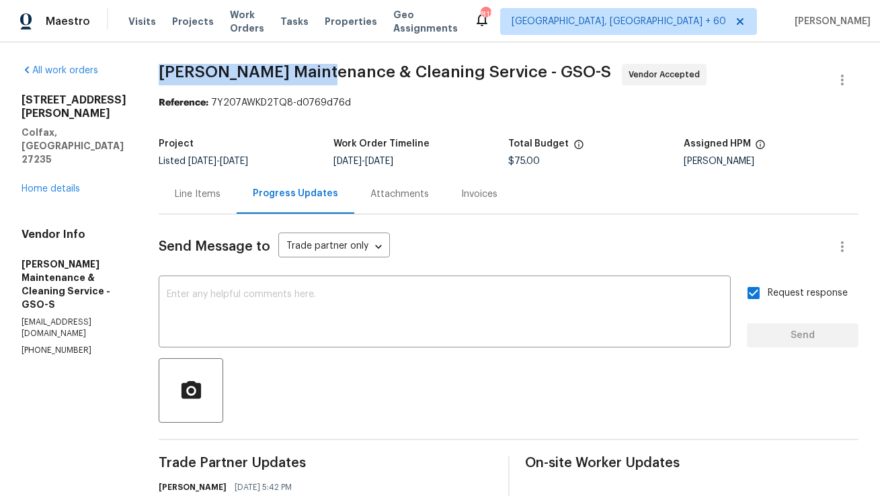
copy span "Baker's Maintenance"
drag, startPoint x: 174, startPoint y: 71, endPoint x: 332, endPoint y: 71, distance: 158.0
click at [332, 71] on span "Baker's Maintenance & Cleaning Service - GSO-S" at bounding box center [385, 72] width 453 height 16
click at [326, 71] on span "Baker's Maintenance & Cleaning Service - GSO-S" at bounding box center [385, 72] width 453 height 16
copy span "Baker's Maintenance & Cleaning Service"
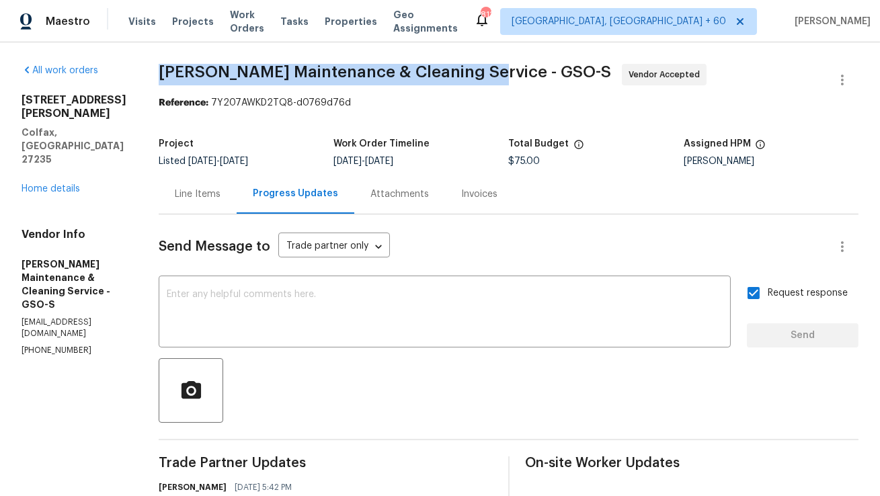
drag, startPoint x: 175, startPoint y: 74, endPoint x: 485, endPoint y: 70, distance: 309.3
click at [485, 70] on span "Baker's Maintenance & Cleaning Service - GSO-S" at bounding box center [385, 72] width 453 height 16
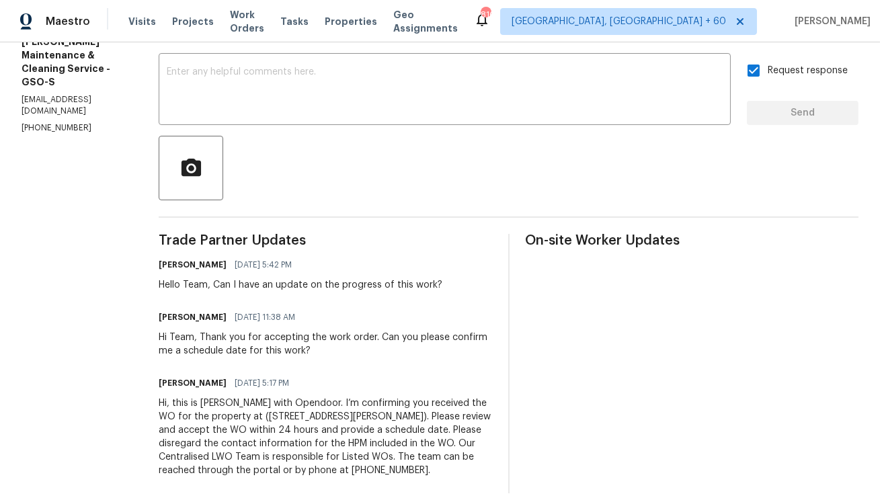
scroll to position [241, 0]
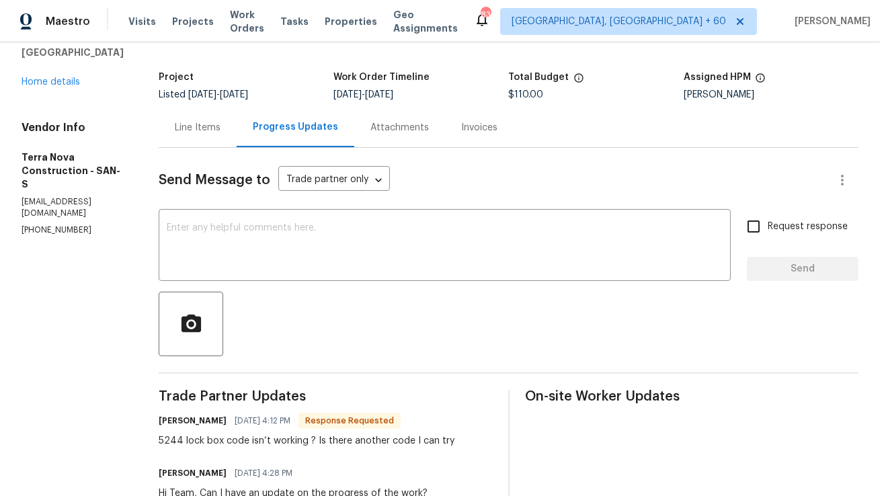
scroll to position [74, 0]
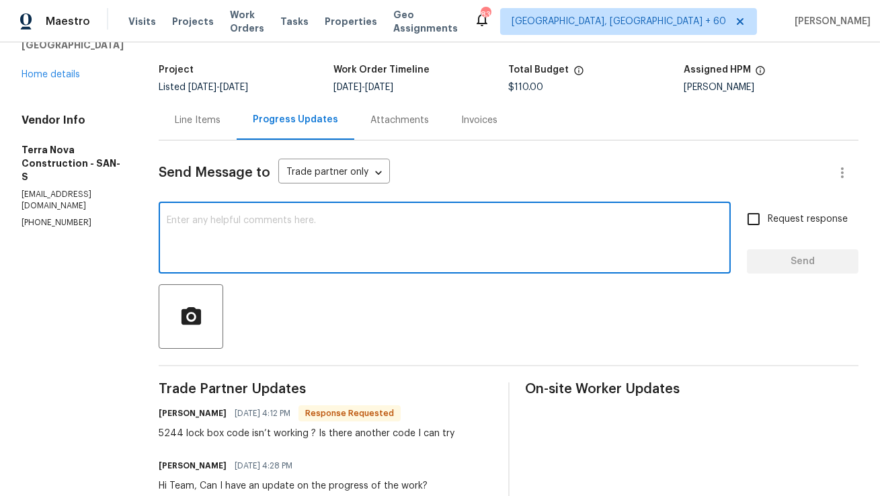
click at [424, 241] on textarea at bounding box center [445, 239] width 556 height 47
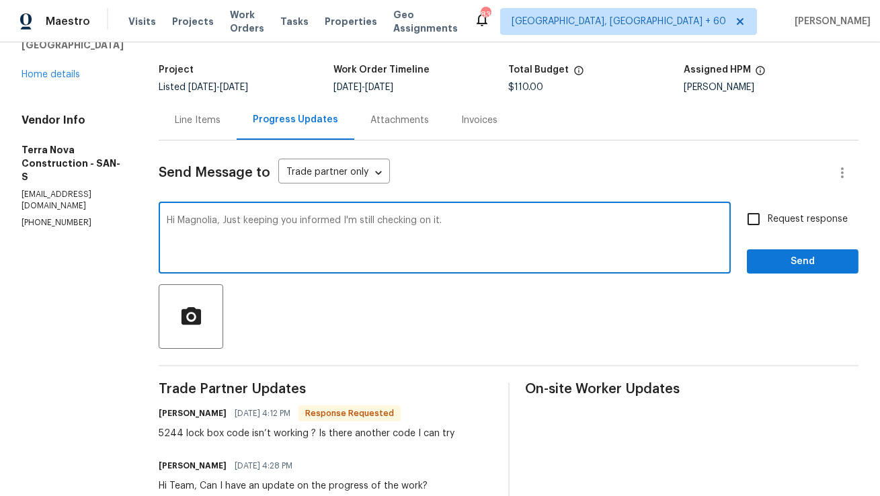
type textarea "Hi Magnolia, Just keeping you informed I'm still checking on it."
click at [757, 221] on input "Request response" at bounding box center [754, 219] width 28 height 28
checkbox input "true"
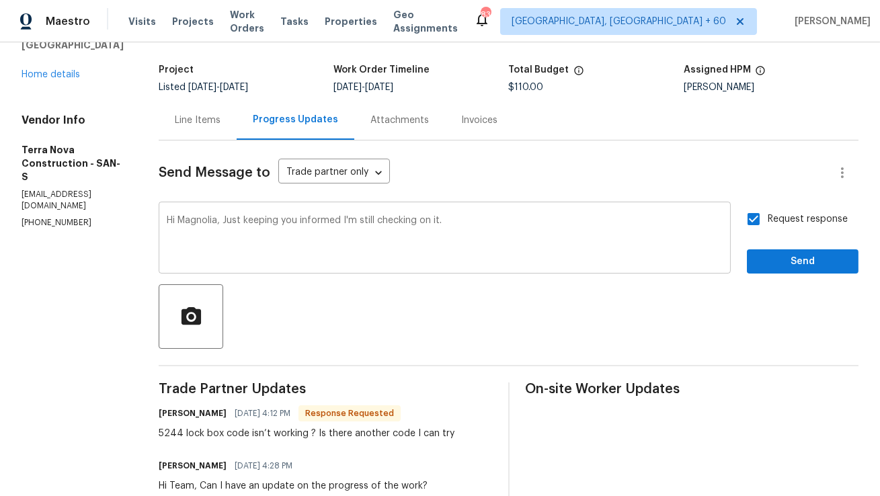
click at [662, 231] on textarea "Hi Magnolia, Just keeping you informed I'm still checking on it." at bounding box center [445, 239] width 556 height 47
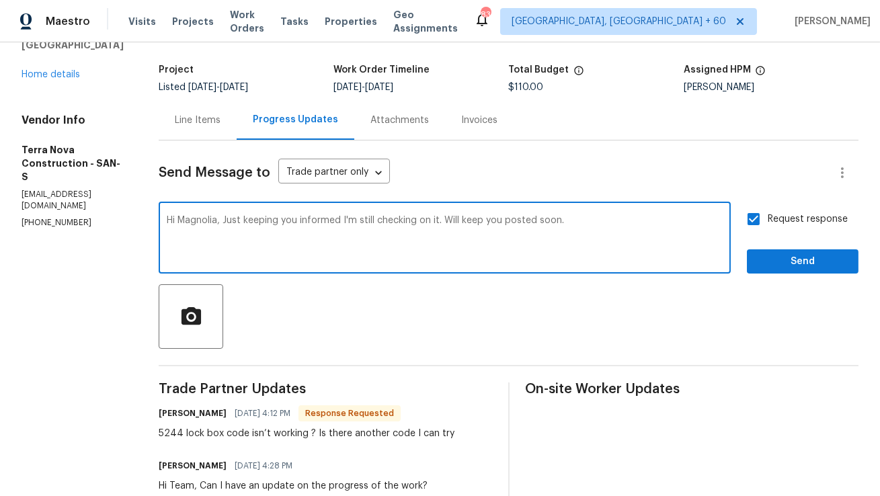
type textarea "Hi Magnolia, Just keeping you informed I'm still checking on it. Will keep you …"
click at [792, 264] on span "Send" at bounding box center [803, 261] width 90 height 17
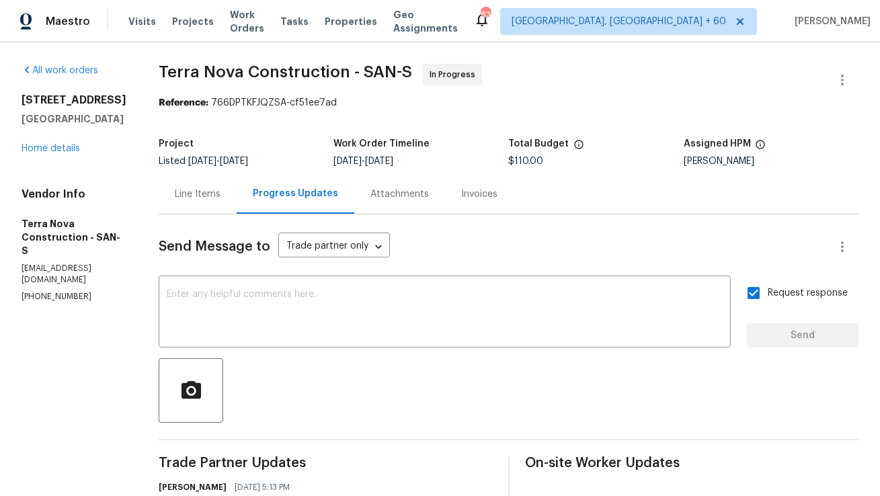
scroll to position [5, 0]
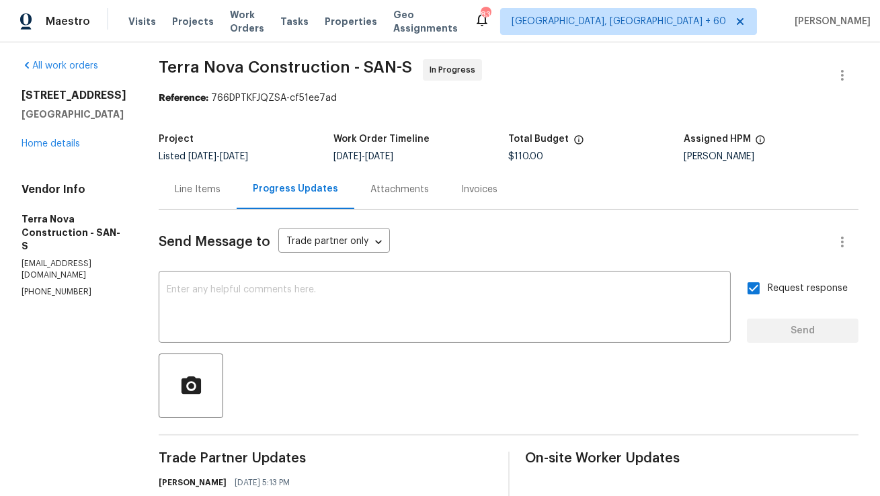
click at [231, 204] on div "Line Items" at bounding box center [198, 189] width 78 height 40
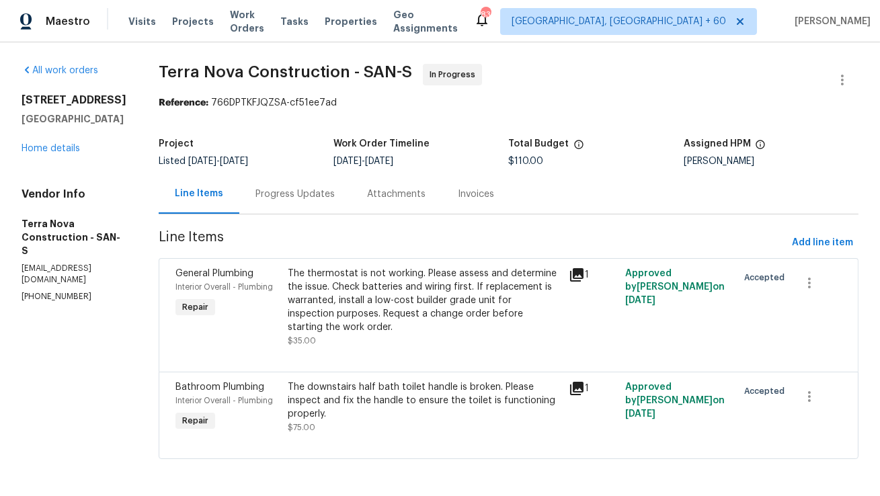
click at [335, 198] on div "Progress Updates" at bounding box center [295, 194] width 79 height 13
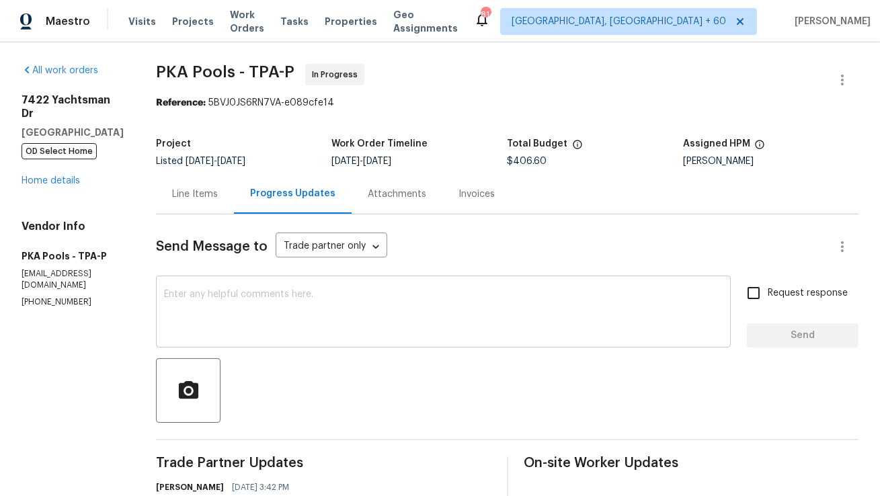
click at [247, 315] on textarea at bounding box center [443, 313] width 559 height 47
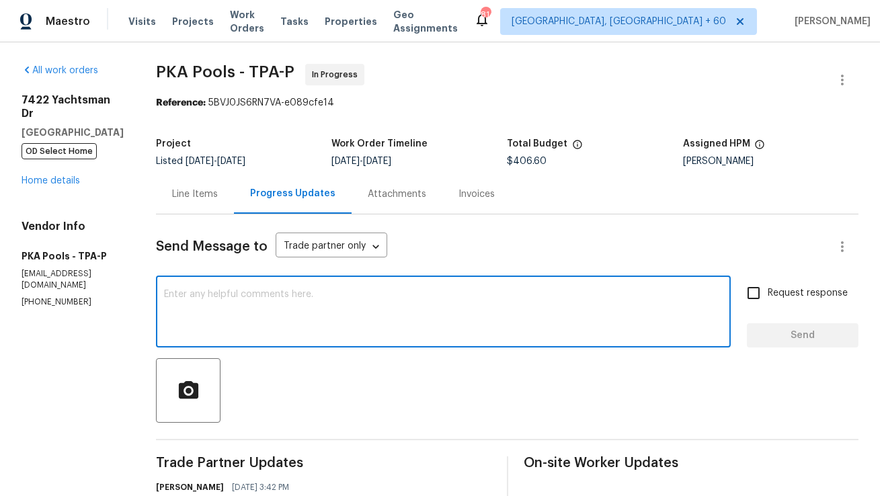
paste textarea "Hi Team, I hope everything is set for [DATE]. Please keep me informed if there …"
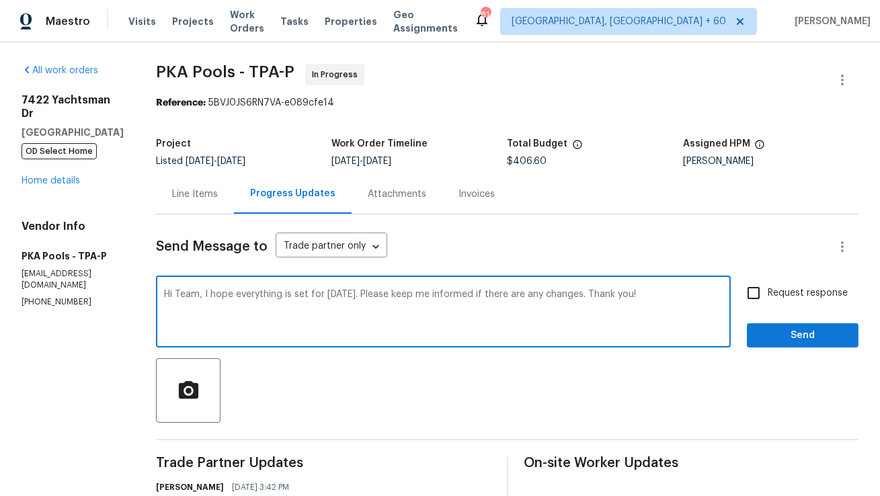
click at [325, 295] on textarea "Hi Team, I hope everything is set for [DATE]. Please keep me informed if there …" at bounding box center [443, 313] width 559 height 47
type textarea "Hi Team, I hope everything is set for next week. Please keep me informed if the…"
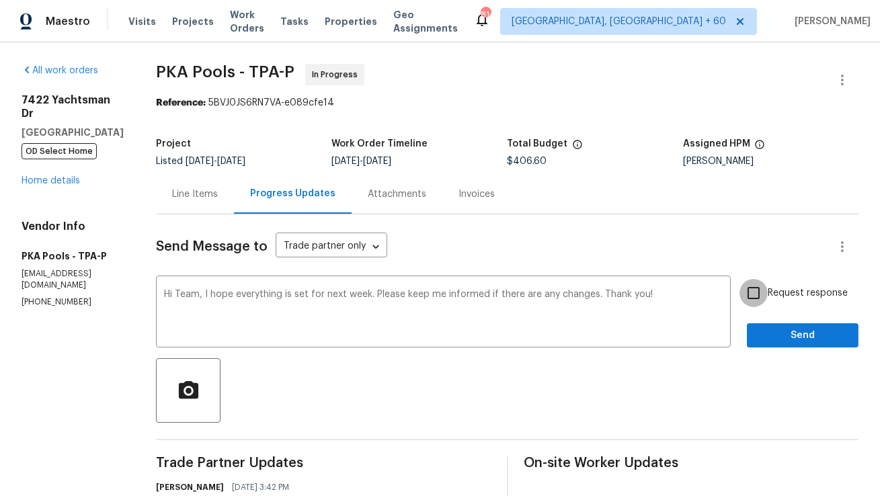
click at [756, 295] on input "Request response" at bounding box center [754, 293] width 28 height 28
checkbox input "true"
click at [786, 342] on span "Send" at bounding box center [803, 335] width 90 height 17
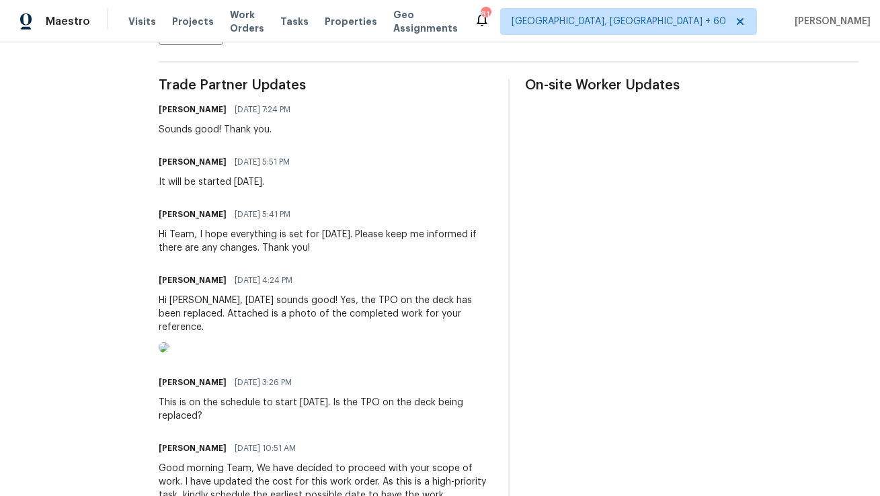
scroll to position [370, 0]
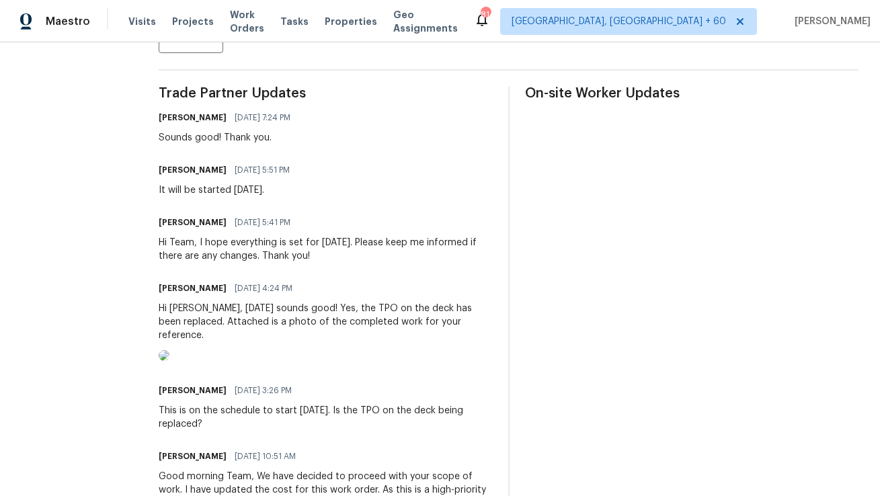
copy div "Hi Team, I hope everything is set for tomorrow. Please keep me informed if ther…"
drag, startPoint x: 329, startPoint y: 255, endPoint x: 155, endPoint y: 239, distance: 174.8
click at [155, 239] on div "All work orders 12342 Haines Ave NE Albuquerque, NM 87112 Home details Vendor I…" at bounding box center [440, 441] width 880 height 1536
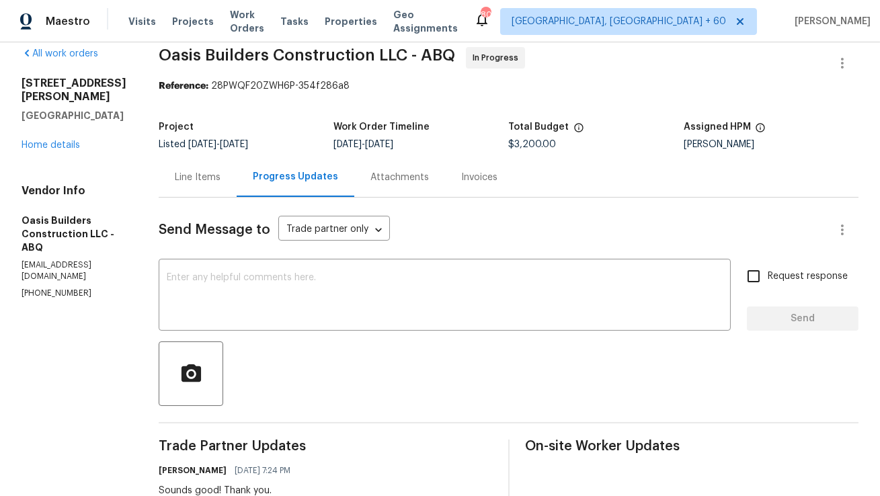
scroll to position [0, 0]
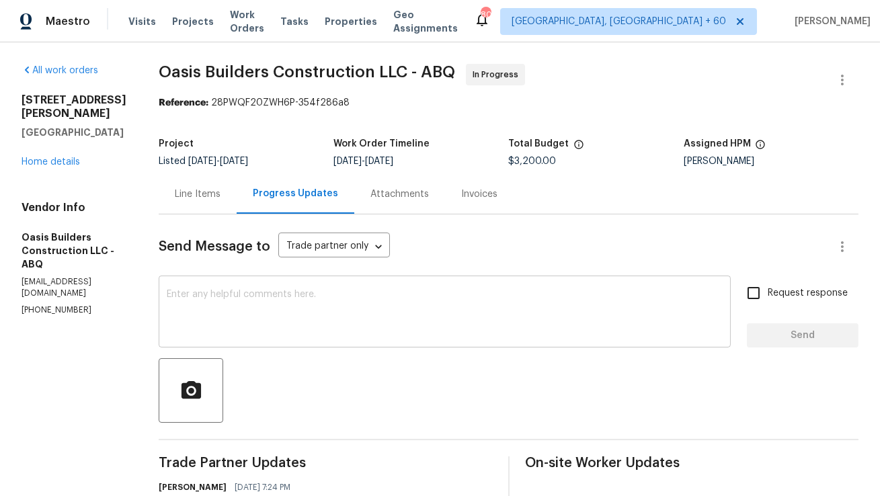
click at [290, 303] on textarea at bounding box center [445, 313] width 556 height 47
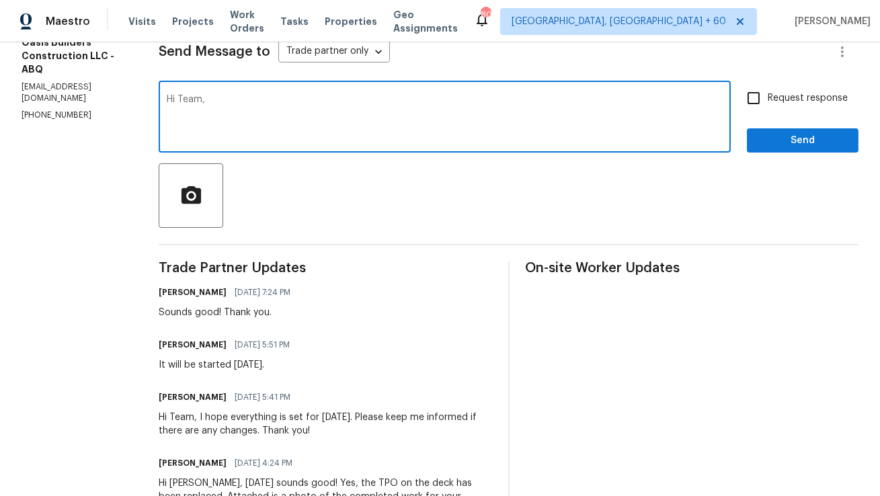
scroll to position [181, 0]
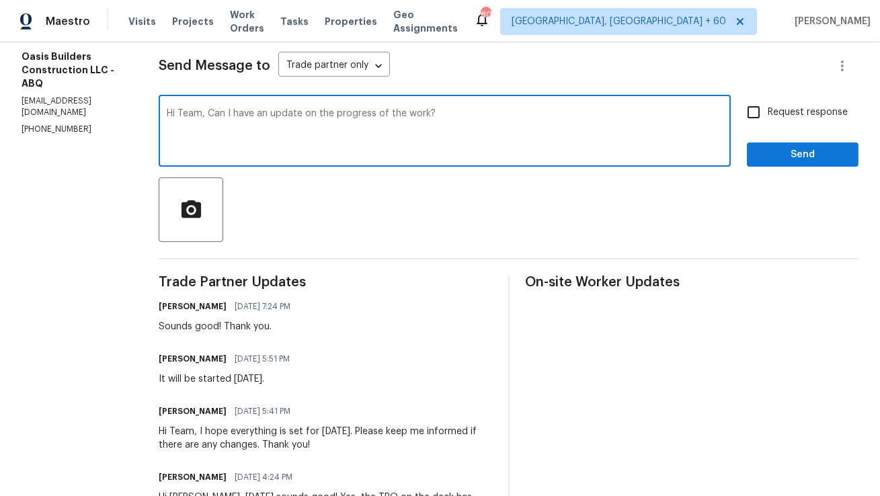
type textarea "Hi Team, Can I have an update on the progress of the work?"
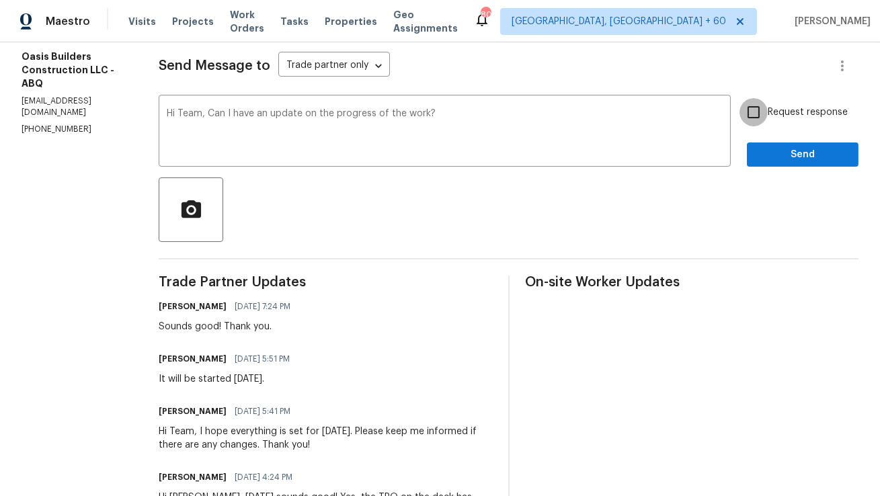
click at [756, 126] on input "Request response" at bounding box center [754, 112] width 28 height 28
checkbox input "true"
click at [772, 163] on button "Send" at bounding box center [803, 155] width 112 height 25
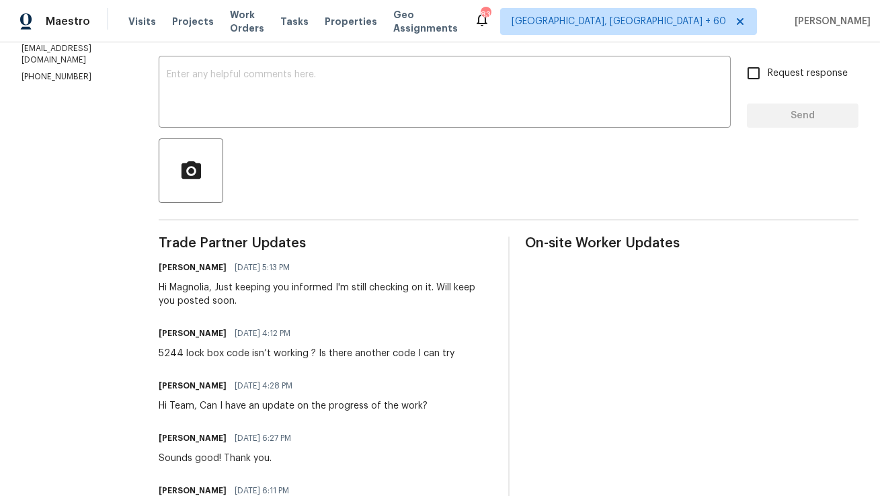
scroll to position [225, 0]
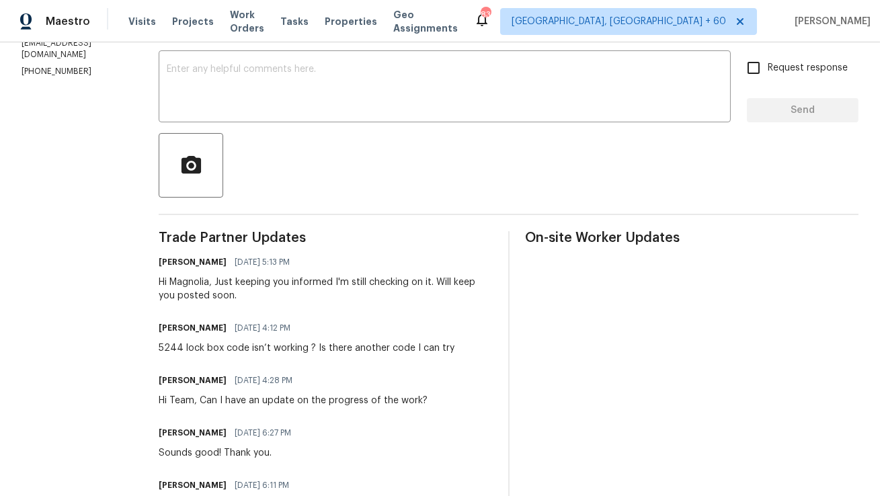
click at [210, 344] on div "5244 lock box code isn’t working ? Is there another code I can try" at bounding box center [307, 348] width 296 height 13
copy div "5244 lock box code isn’t working ? Is there another code I can try"
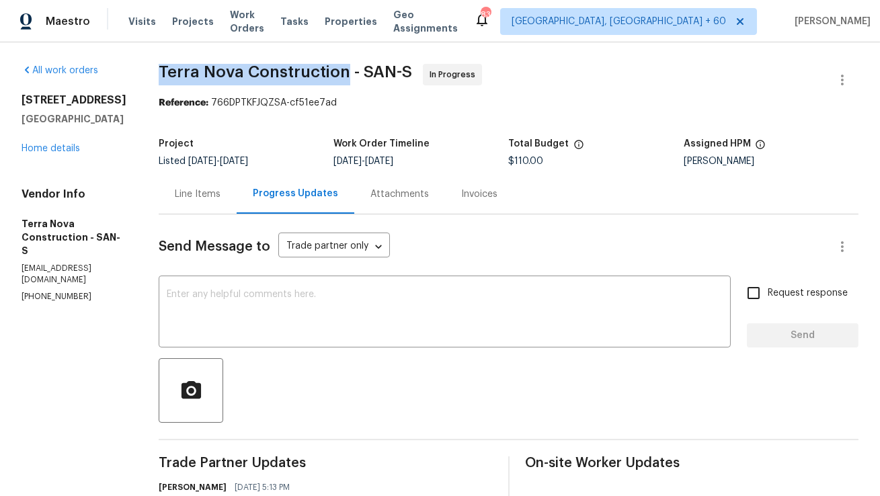
copy span "Terra Nova Construction"
drag, startPoint x: 196, startPoint y: 71, endPoint x: 376, endPoint y: 77, distance: 179.6
click at [376, 77] on span "Terra Nova Construction - SAN-S" at bounding box center [285, 72] width 253 height 16
